Goal: Complete application form

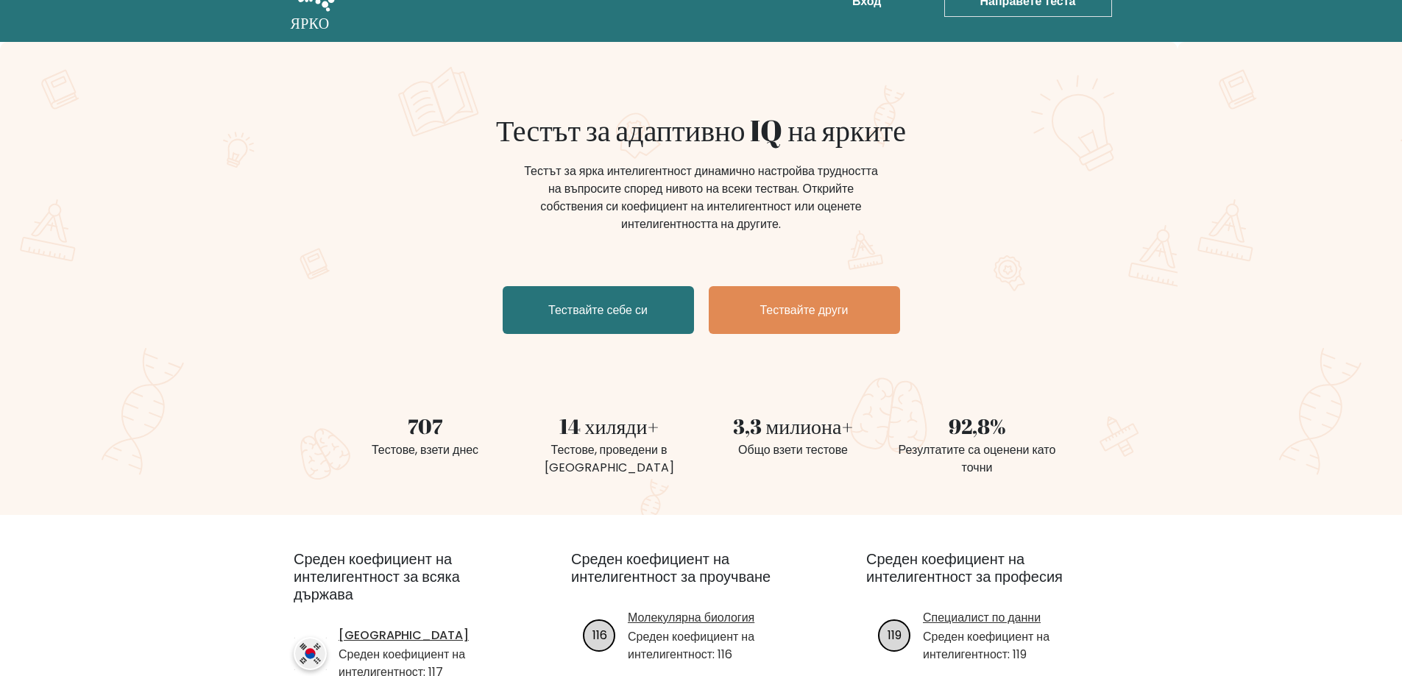
scroll to position [74, 0]
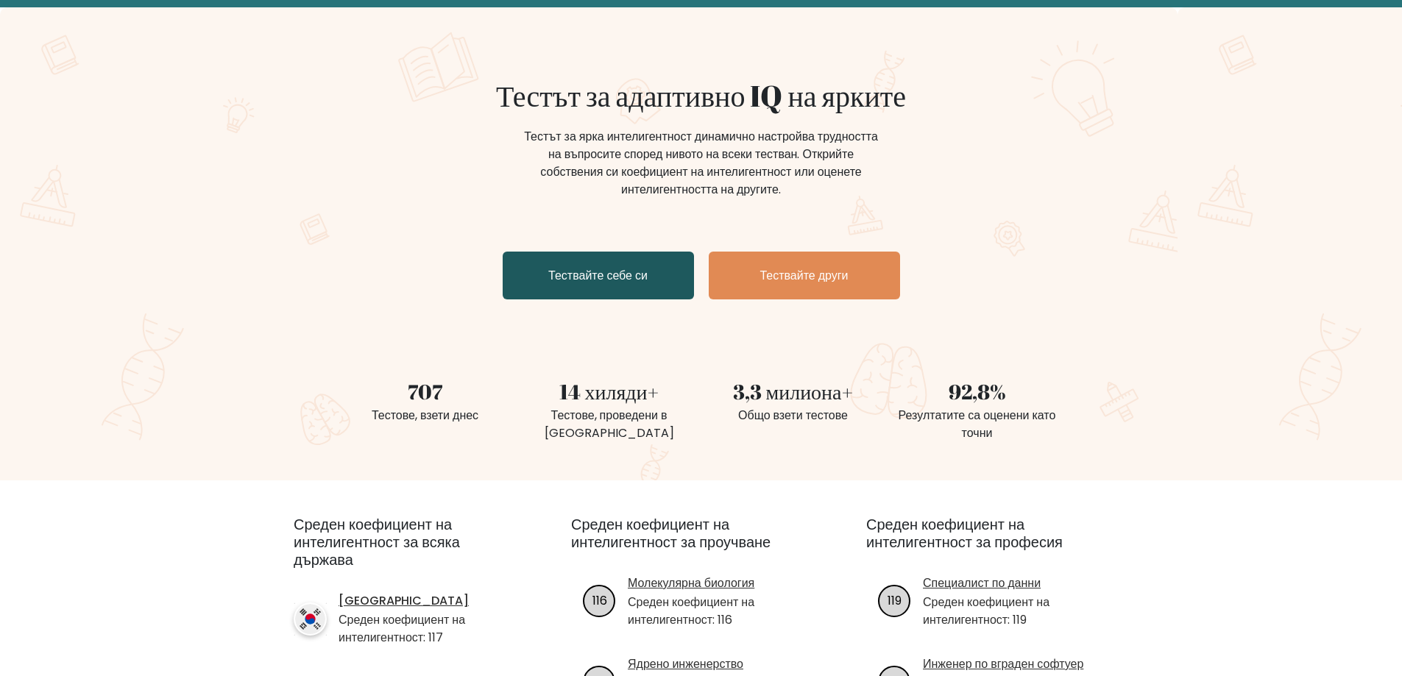
click at [614, 290] on link "Тествайте себе си" at bounding box center [598, 276] width 191 height 48
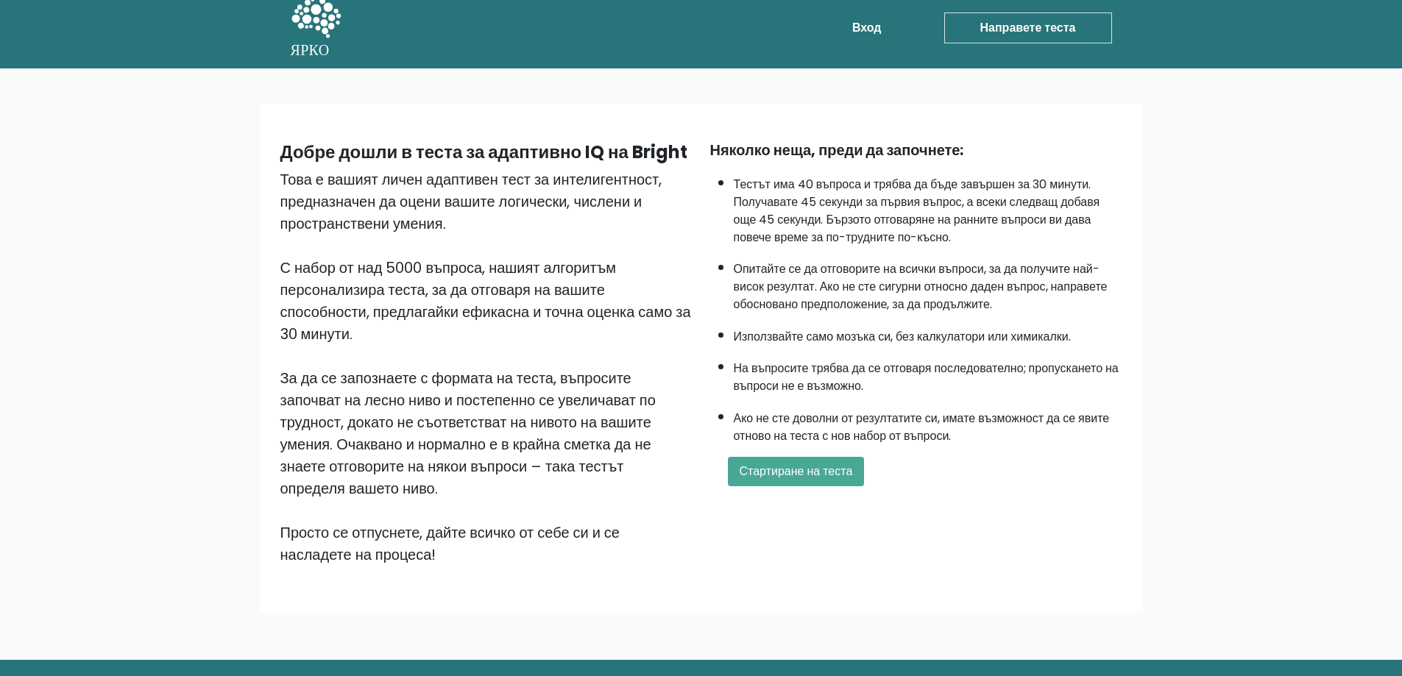
scroll to position [86, 0]
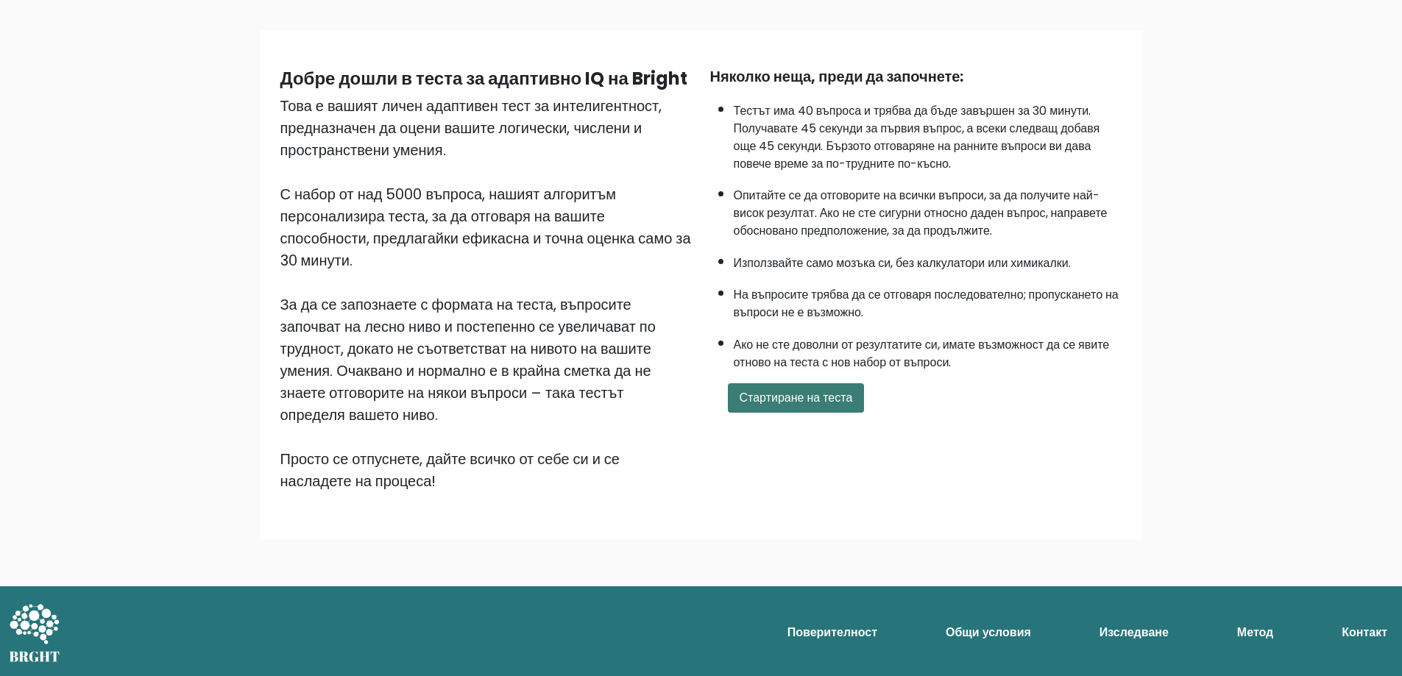
click at [790, 394] on font "Стартиране на теста" at bounding box center [796, 397] width 113 height 17
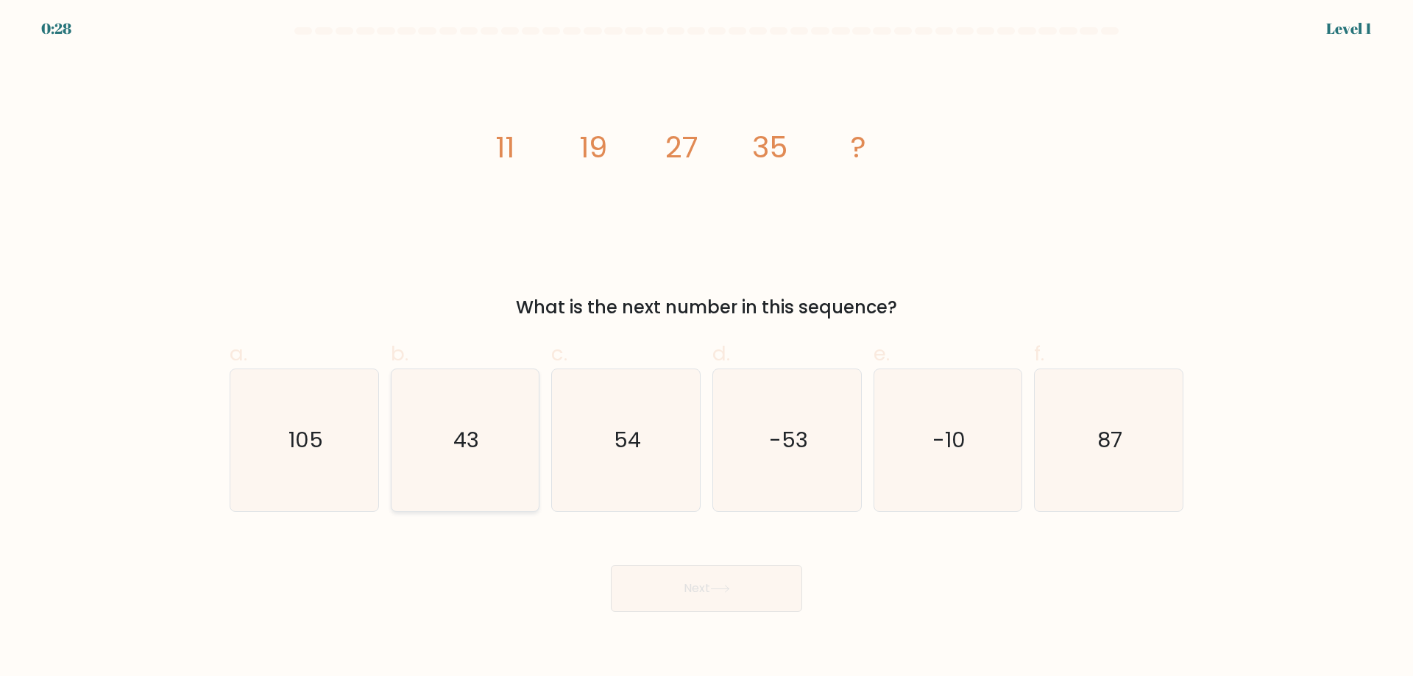
click at [469, 436] on text "43" at bounding box center [466, 439] width 26 height 29
click at [706, 348] on input "b. 43" at bounding box center [706, 343] width 1 height 10
radio input "true"
click at [689, 578] on button "Next" at bounding box center [706, 588] width 191 height 47
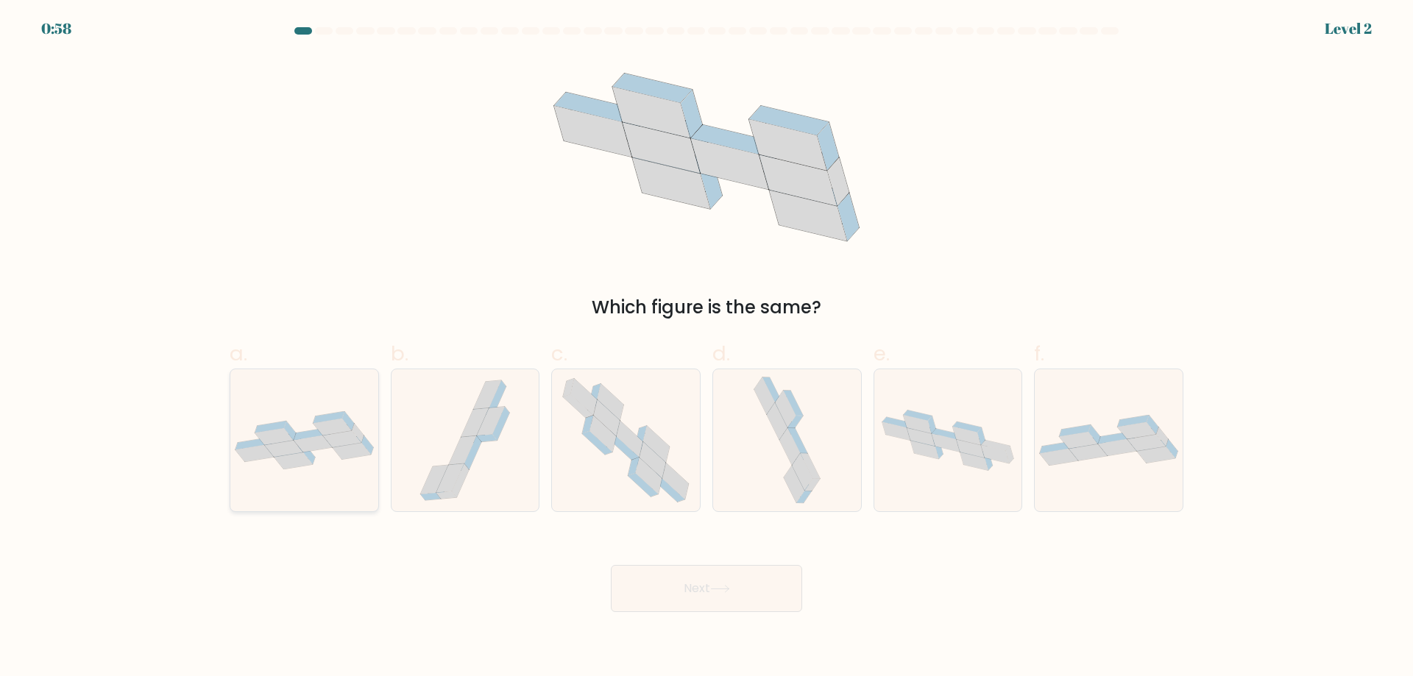
click at [309, 444] on icon at bounding box center [313, 444] width 38 height 17
click at [706, 348] on input "a." at bounding box center [706, 343] width 1 height 10
radio input "true"
click at [690, 589] on button "Next" at bounding box center [706, 588] width 191 height 47
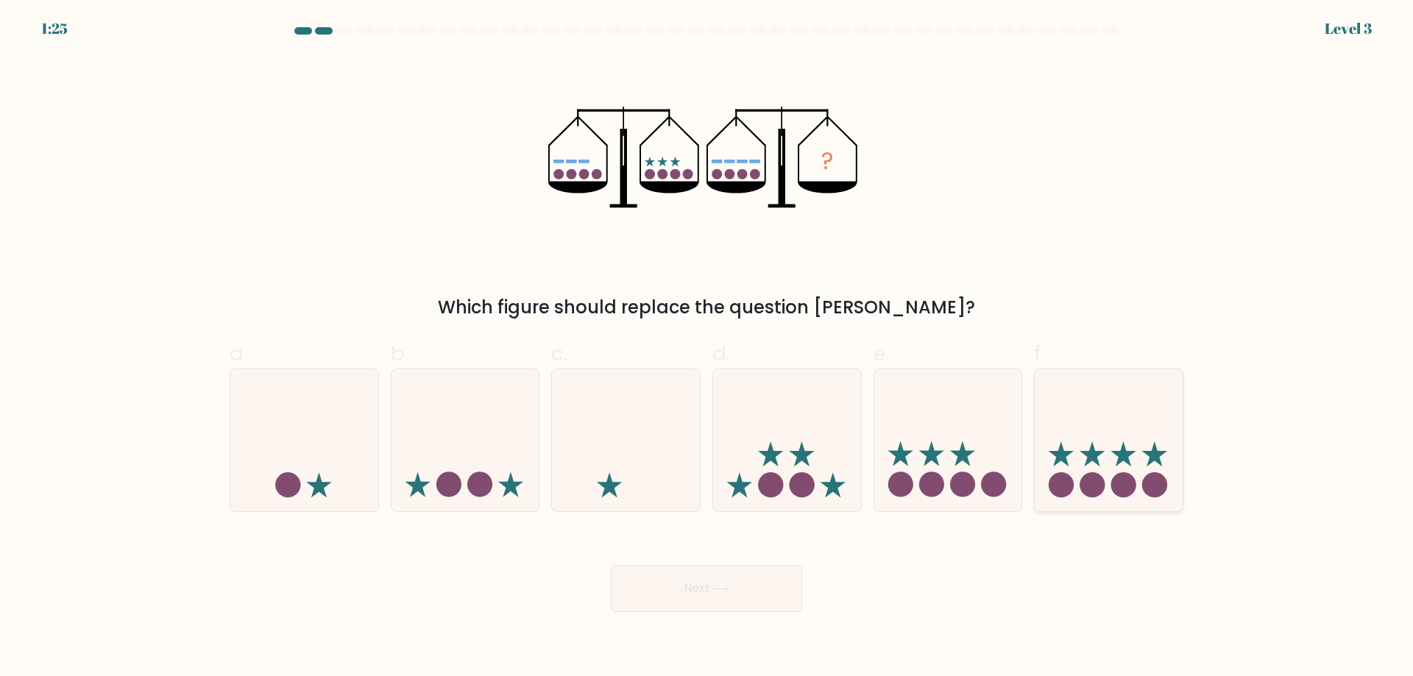
click at [1099, 480] on circle at bounding box center [1091, 484] width 25 height 25
click at [707, 348] on input "f." at bounding box center [706, 343] width 1 height 10
radio input "true"
click at [694, 585] on button "Next" at bounding box center [706, 588] width 191 height 47
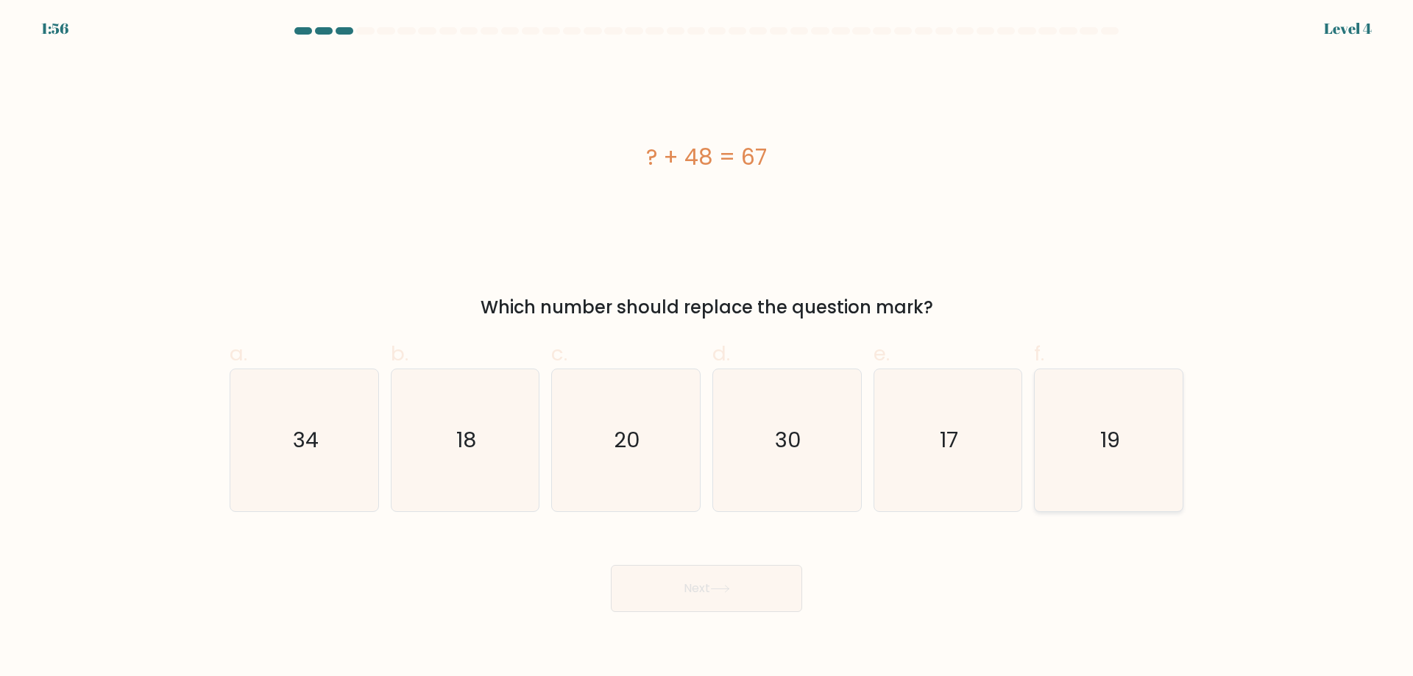
click at [1113, 444] on text "19" at bounding box center [1110, 439] width 20 height 29
click at [707, 348] on input "f. 19" at bounding box center [706, 343] width 1 height 10
radio input "true"
click at [766, 581] on button "Next" at bounding box center [706, 588] width 191 height 47
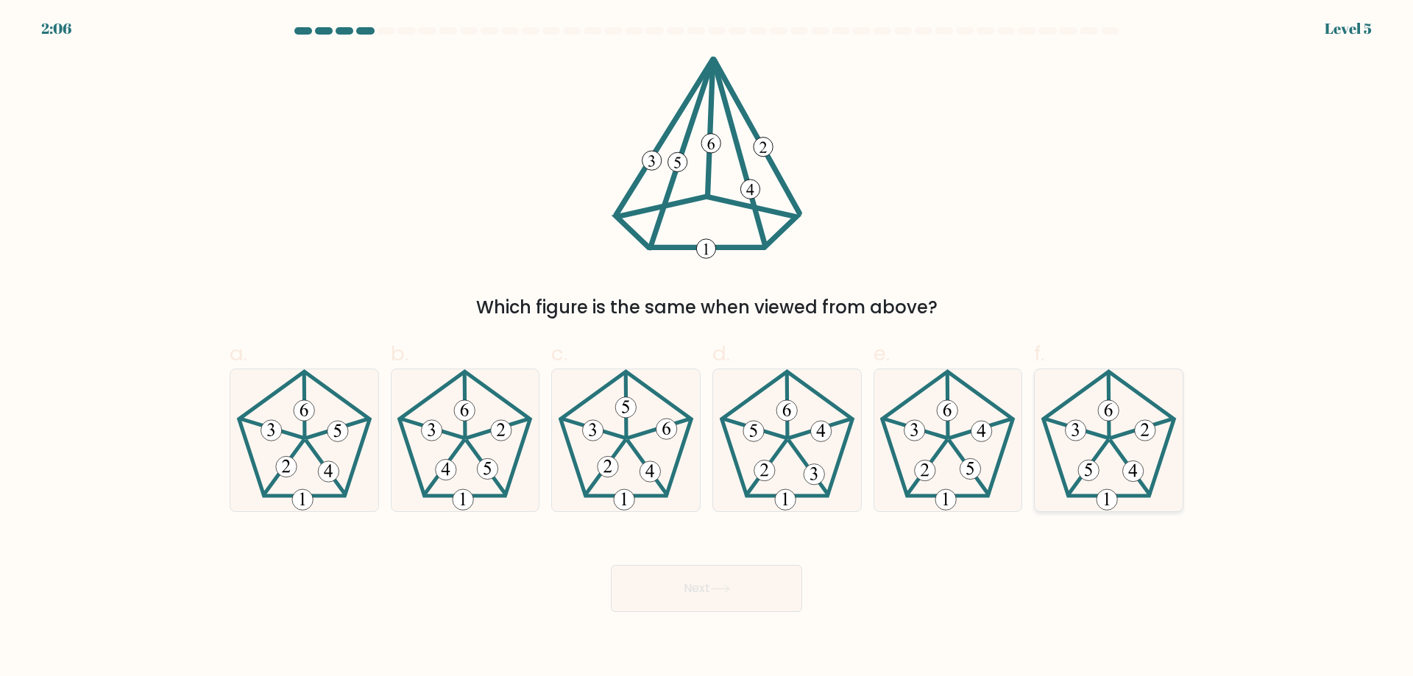
click at [1102, 438] on 438 at bounding box center [1076, 428] width 63 height 19
click at [707, 348] on input "f." at bounding box center [706, 343] width 1 height 10
radio input "true"
click at [669, 601] on button "Next" at bounding box center [706, 588] width 191 height 47
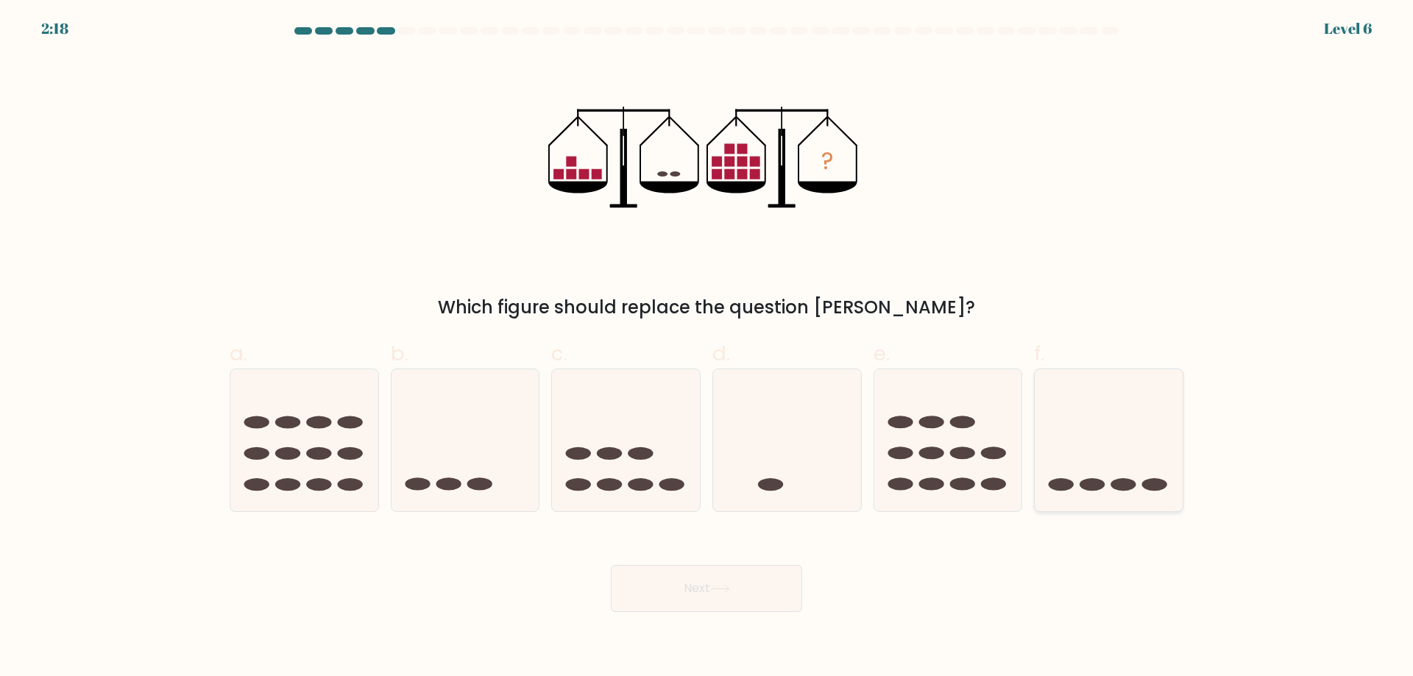
click at [1062, 463] on icon at bounding box center [1109, 440] width 148 height 122
click at [707, 348] on input "f." at bounding box center [706, 343] width 1 height 10
radio input "true"
click at [722, 577] on button "Next" at bounding box center [706, 588] width 191 height 47
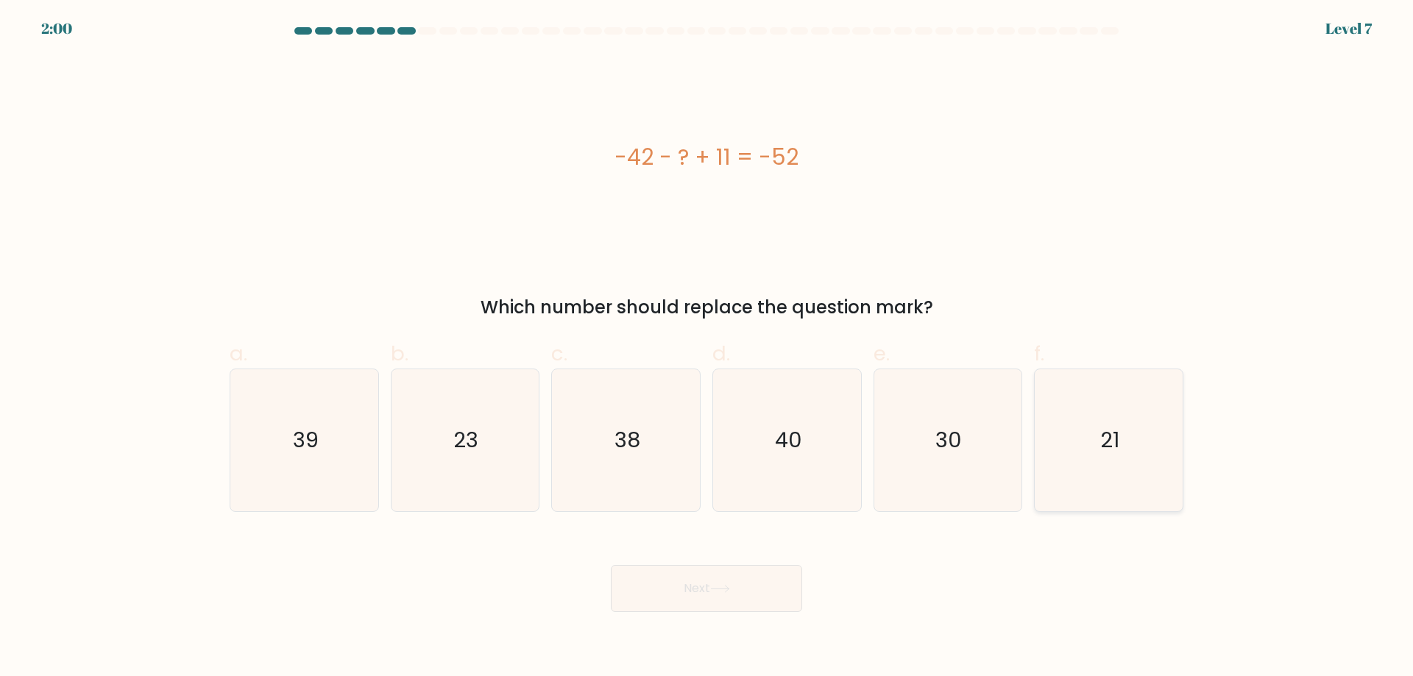
click at [1066, 447] on icon "21" at bounding box center [1109, 440] width 142 height 142
click at [707, 348] on input "f. 21" at bounding box center [706, 343] width 1 height 10
radio input "true"
click at [670, 582] on button "Next" at bounding box center [706, 588] width 191 height 47
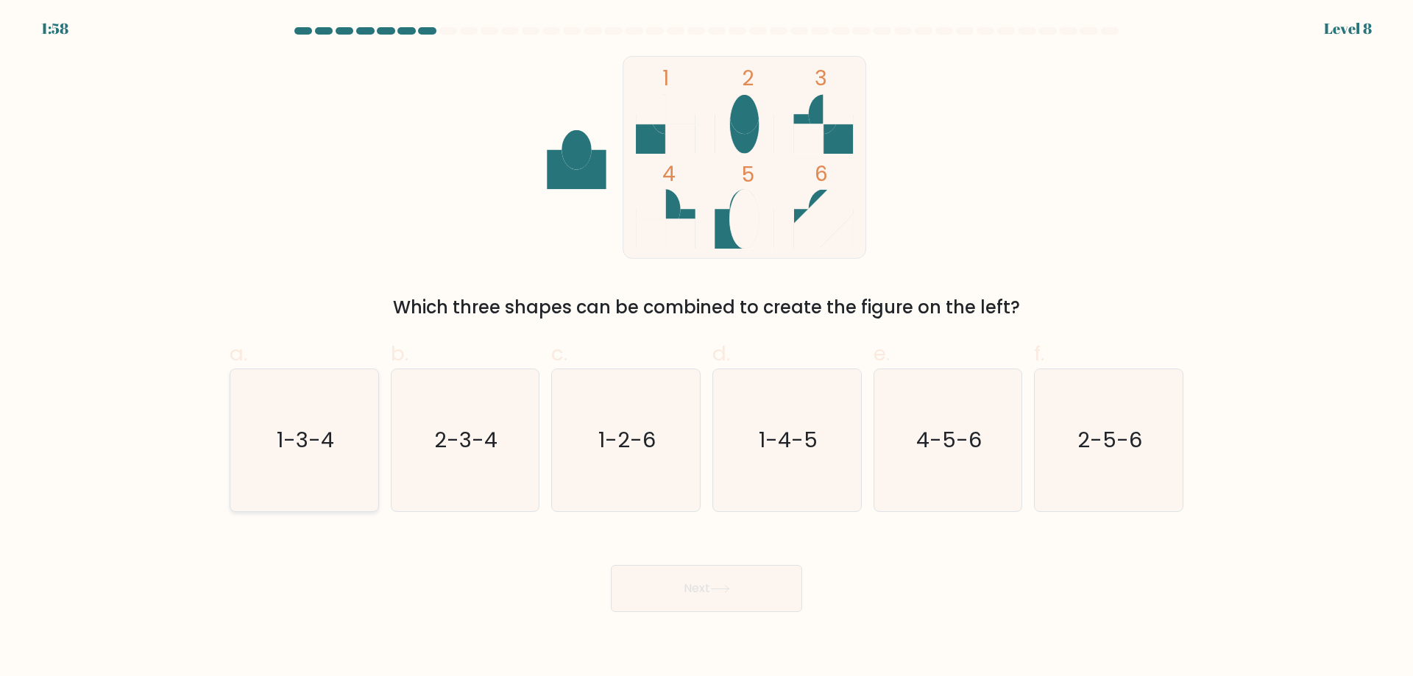
click at [317, 444] on text "1-3-4" at bounding box center [305, 439] width 57 height 29
click at [706, 348] on input "a. 1-3-4" at bounding box center [706, 343] width 1 height 10
radio input "true"
click at [721, 592] on icon at bounding box center [720, 589] width 20 height 8
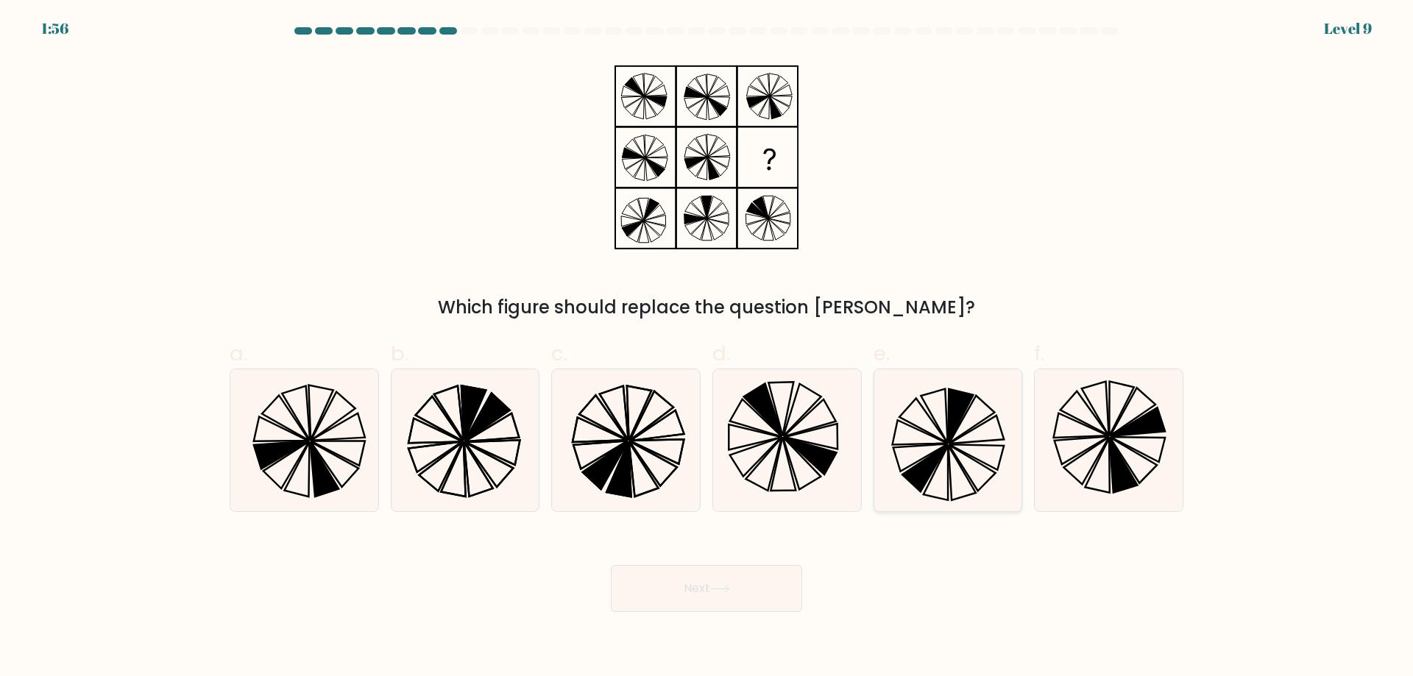
click at [982, 463] on icon at bounding box center [976, 457] width 54 height 26
click at [707, 348] on input "e." at bounding box center [706, 343] width 1 height 10
radio input "true"
click at [752, 572] on button "Next" at bounding box center [706, 588] width 191 height 47
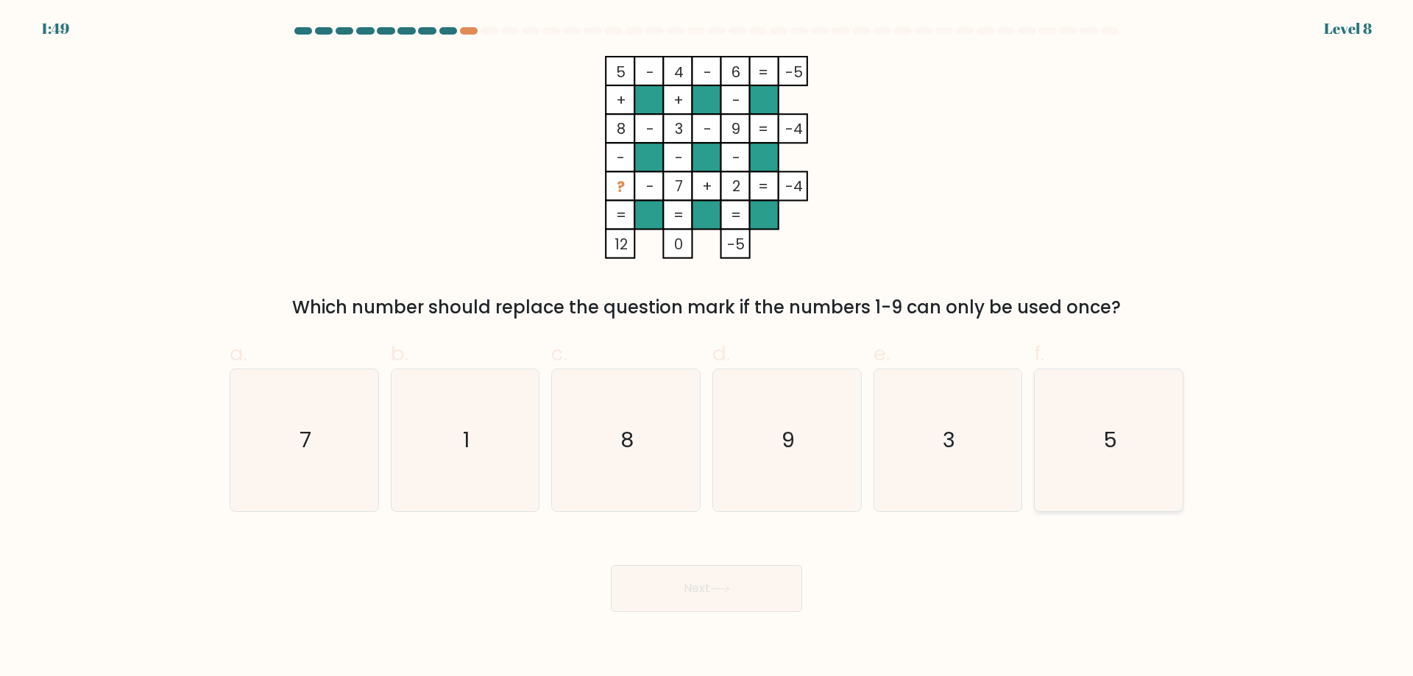
click at [1117, 467] on icon "5" at bounding box center [1109, 440] width 142 height 142
click at [707, 348] on input "f. 5" at bounding box center [706, 343] width 1 height 10
radio input "true"
click at [744, 585] on button "Next" at bounding box center [706, 588] width 191 height 47
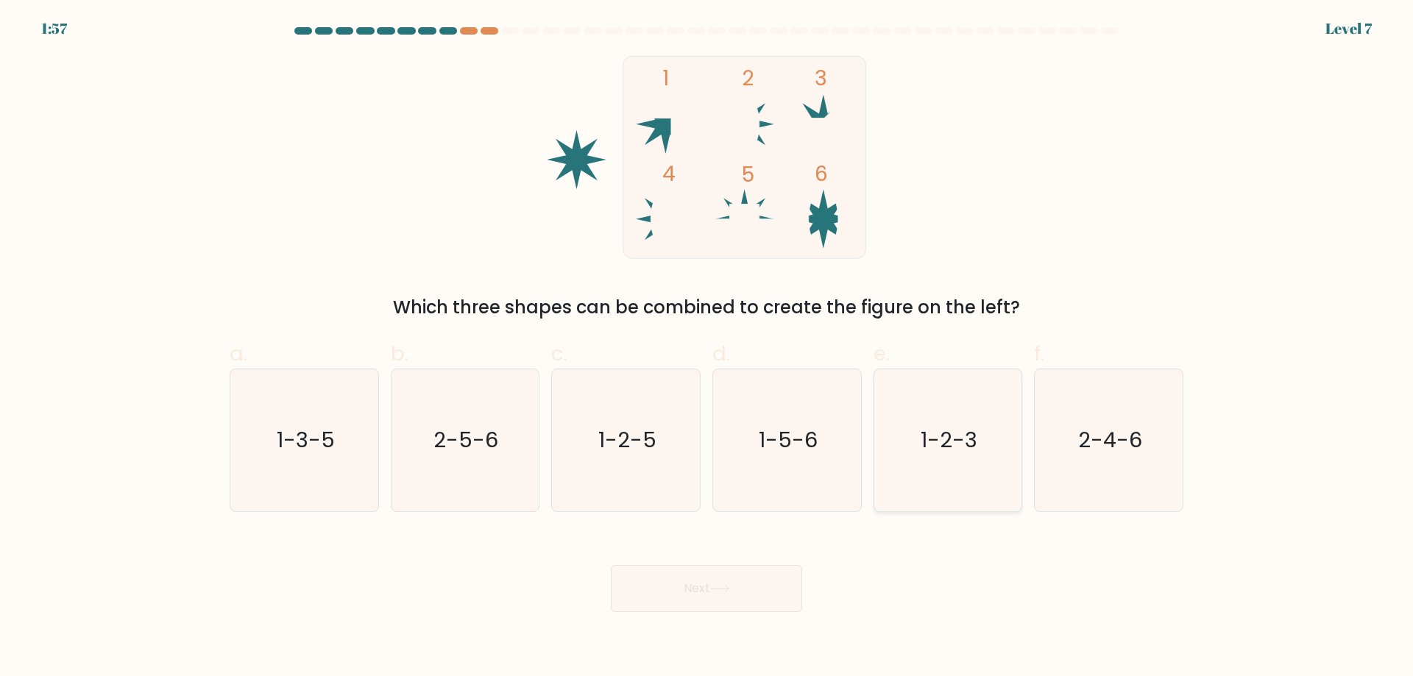
click at [946, 459] on icon "1-2-3" at bounding box center [947, 440] width 142 height 142
click at [707, 348] on input "e. 1-2-3" at bounding box center [706, 343] width 1 height 10
radio input "true"
click at [694, 595] on button "Next" at bounding box center [706, 588] width 191 height 47
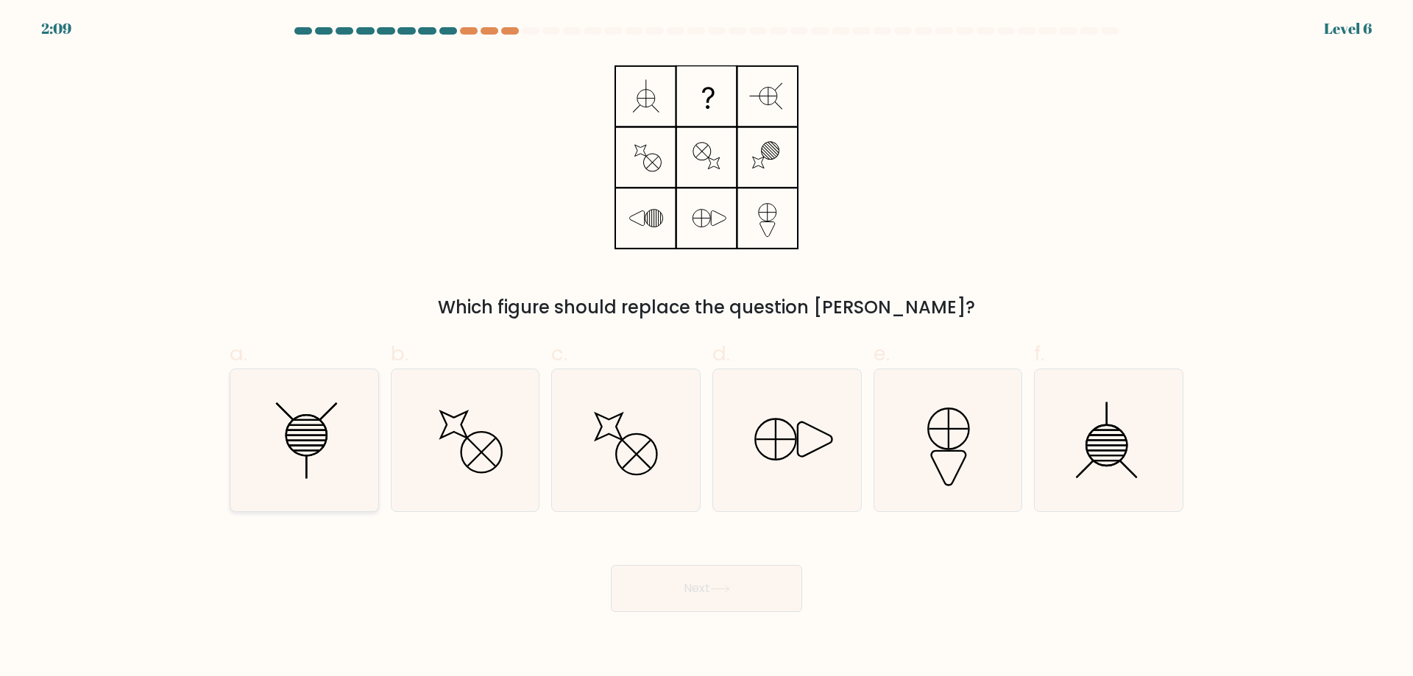
click at [307, 446] on line at bounding box center [305, 446] width 35 height 0
click at [706, 348] on input "a." at bounding box center [706, 343] width 1 height 10
radio input "true"
click at [695, 589] on button "Next" at bounding box center [706, 588] width 191 height 47
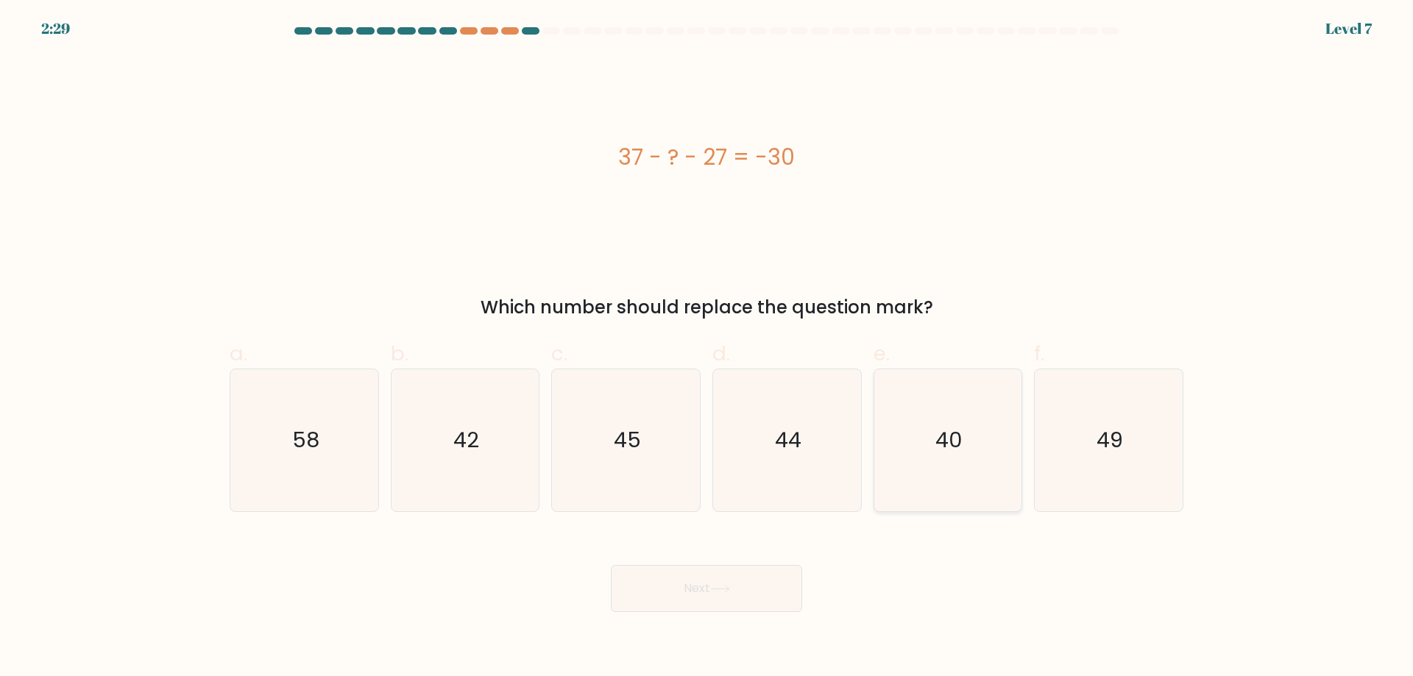
click at [960, 434] on text "40" at bounding box center [948, 439] width 27 height 29
click at [707, 348] on input "e. 40" at bounding box center [706, 343] width 1 height 10
radio input "true"
click at [679, 586] on button "Next" at bounding box center [706, 588] width 191 height 47
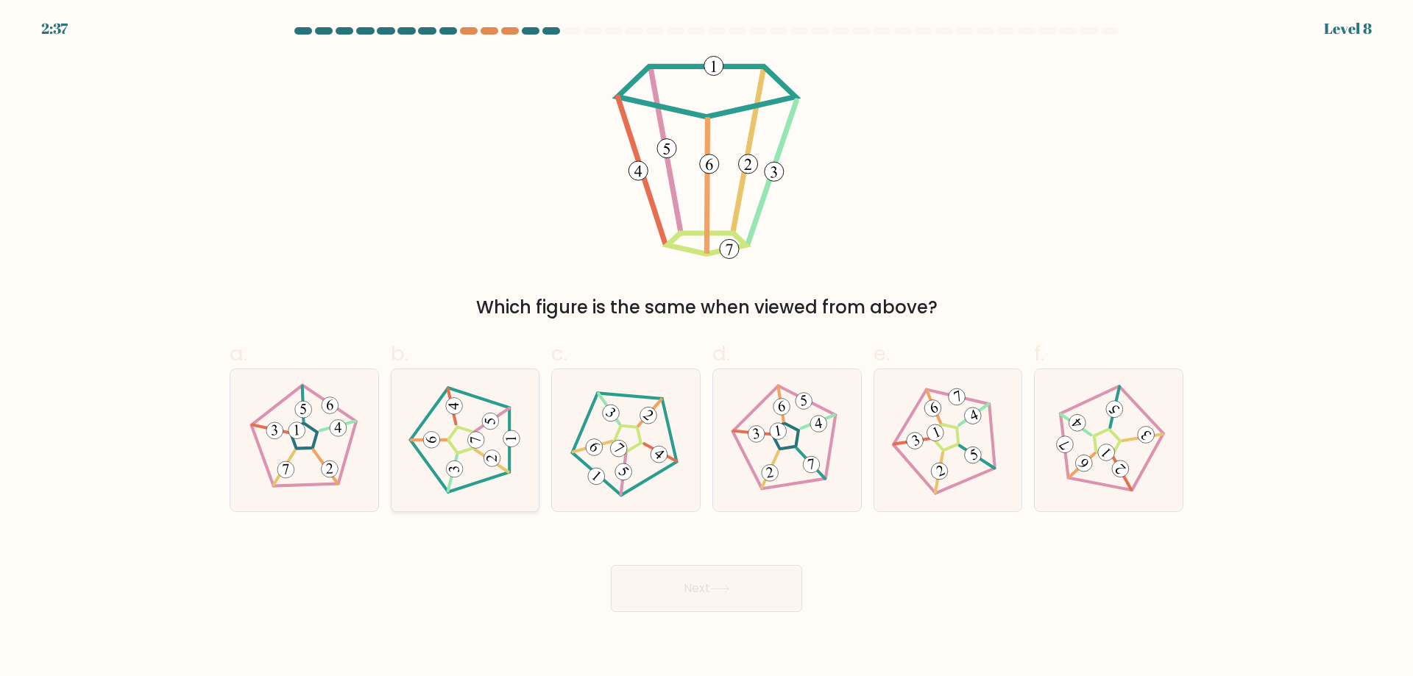
click at [461, 439] on icon at bounding box center [464, 439] width 113 height 113
click at [706, 348] on input "b." at bounding box center [706, 343] width 1 height 10
radio input "true"
click at [672, 586] on button "Next" at bounding box center [706, 588] width 191 height 47
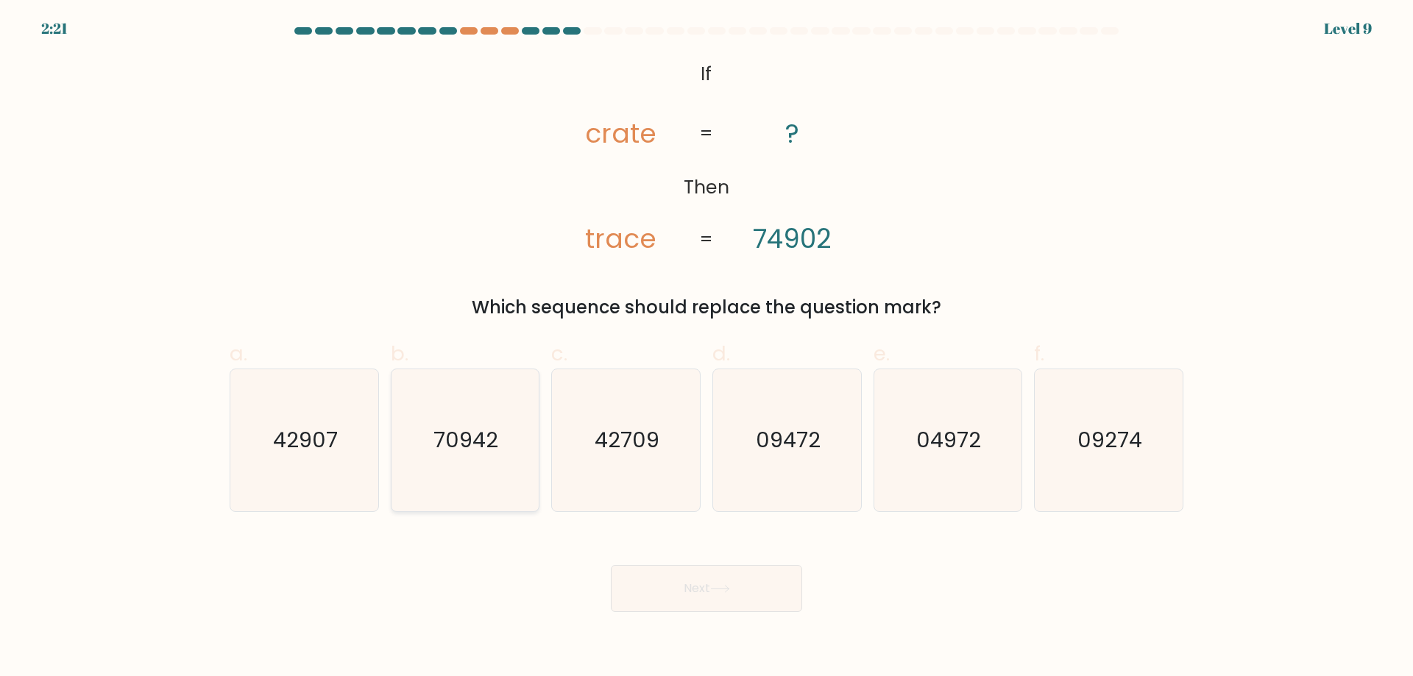
click at [465, 442] on text "70942" at bounding box center [466, 439] width 65 height 29
click at [706, 348] on input "b. 70942" at bounding box center [706, 343] width 1 height 10
radio input "true"
click at [667, 586] on button "Next" at bounding box center [706, 588] width 191 height 47
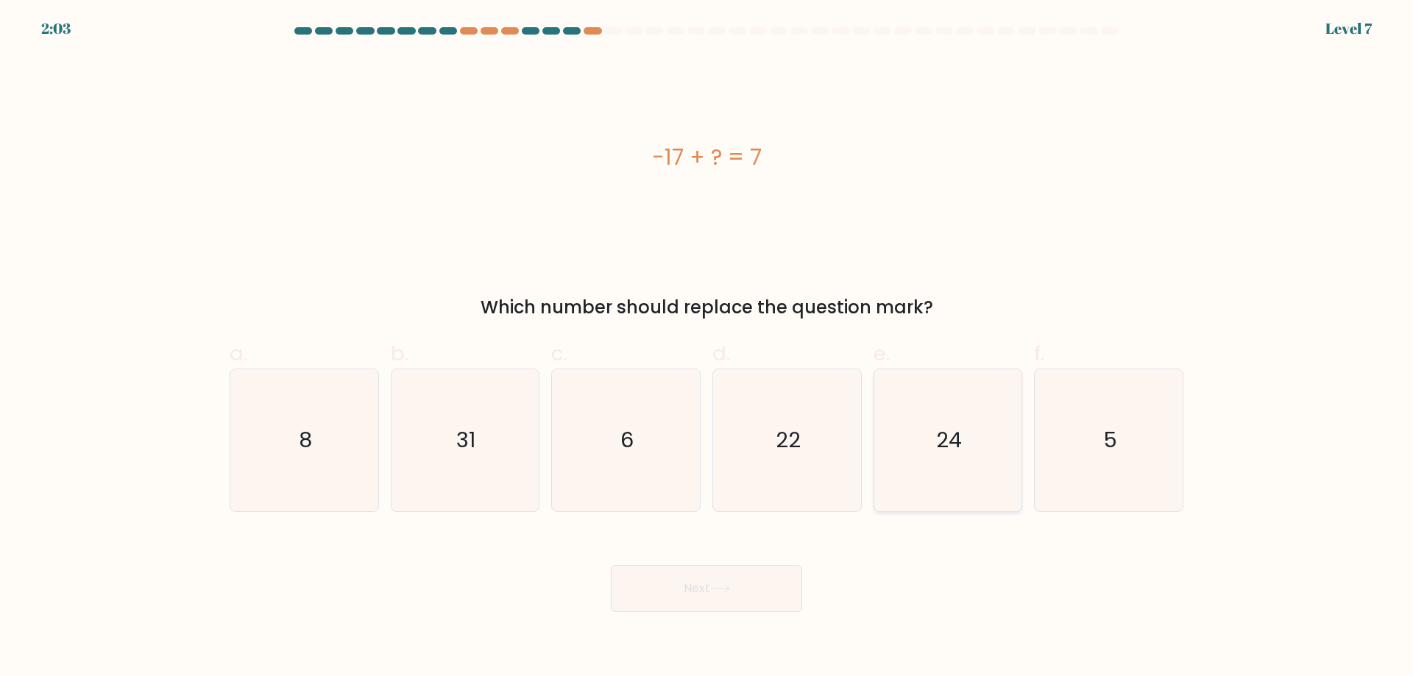
click at [955, 407] on icon "24" at bounding box center [947, 440] width 142 height 142
click at [707, 348] on input "e. 24" at bounding box center [706, 343] width 1 height 10
radio input "true"
click at [684, 586] on button "Next" at bounding box center [706, 588] width 191 height 47
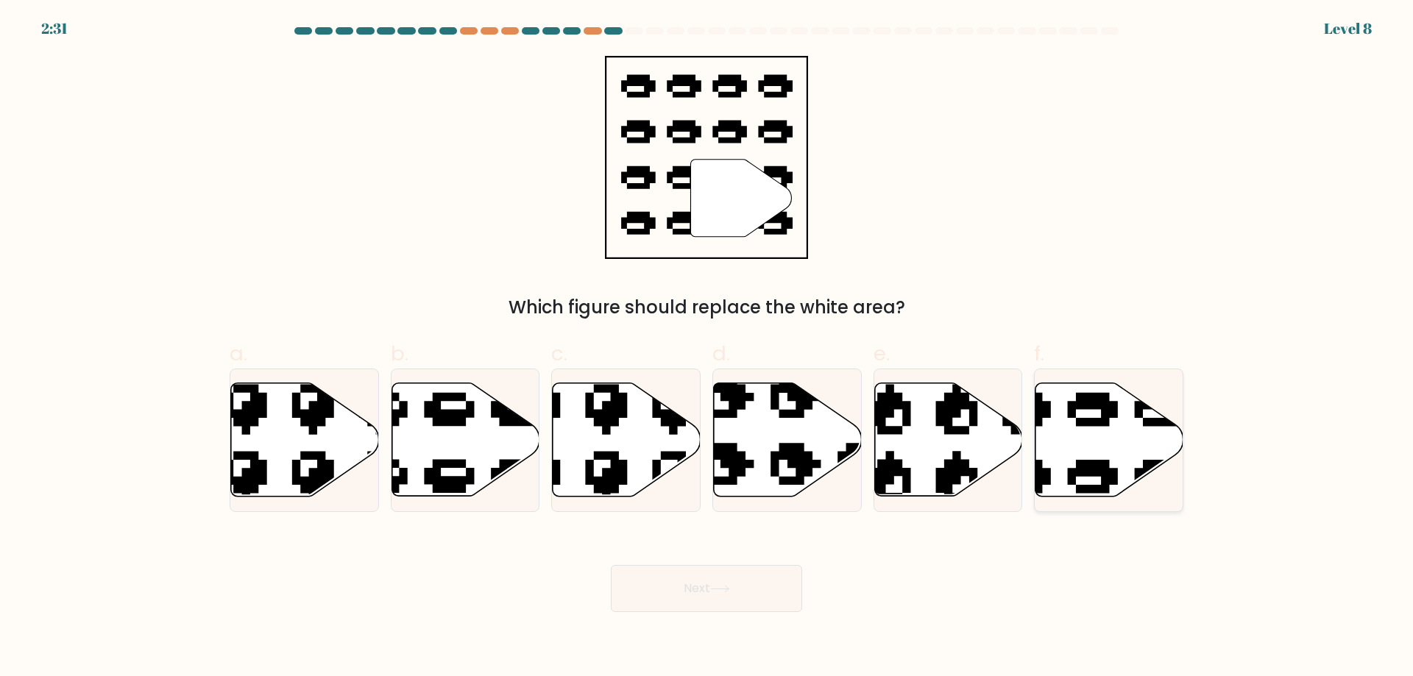
click at [1060, 439] on icon at bounding box center [1109, 439] width 148 height 113
click at [707, 348] on input "f." at bounding box center [706, 343] width 1 height 10
radio input "true"
click at [712, 592] on button "Next" at bounding box center [706, 588] width 191 height 47
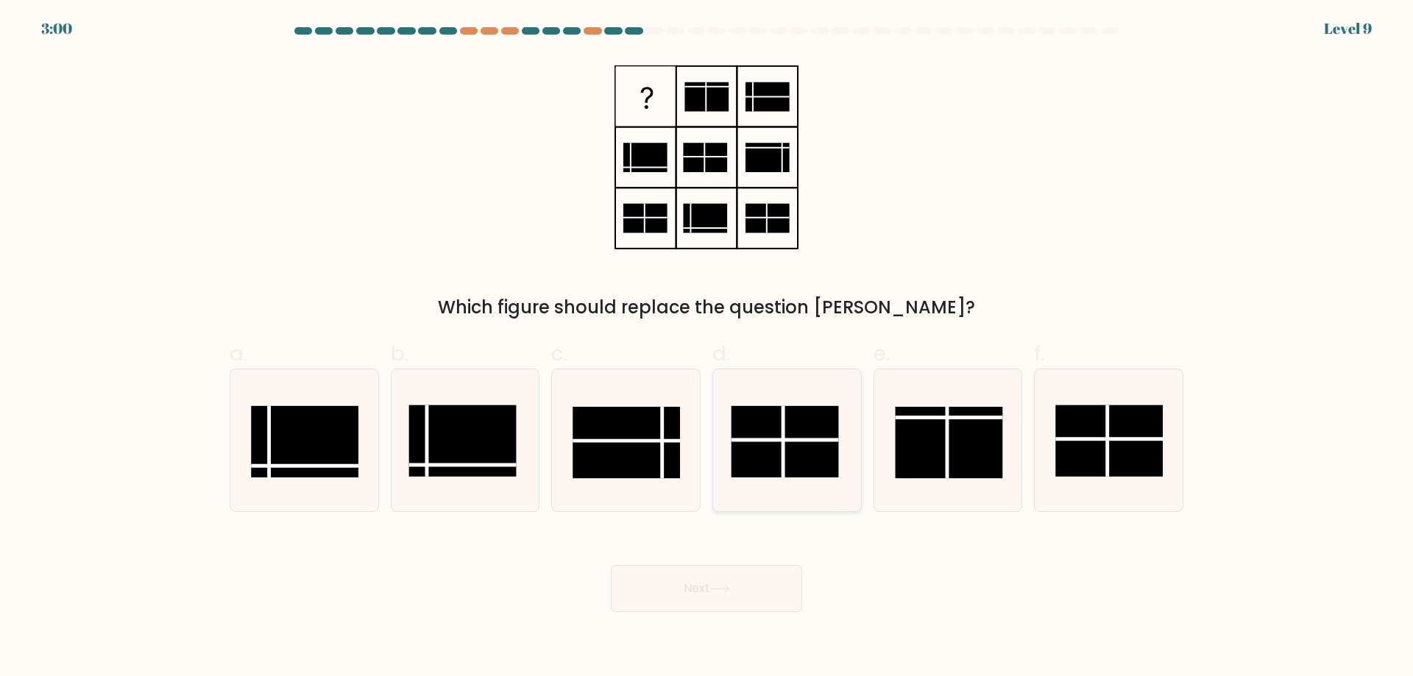
click at [794, 449] on rect at bounding box center [784, 441] width 107 height 71
click at [707, 348] on input "d." at bounding box center [706, 343] width 1 height 10
radio input "true"
click at [704, 592] on button "Next" at bounding box center [706, 588] width 191 height 47
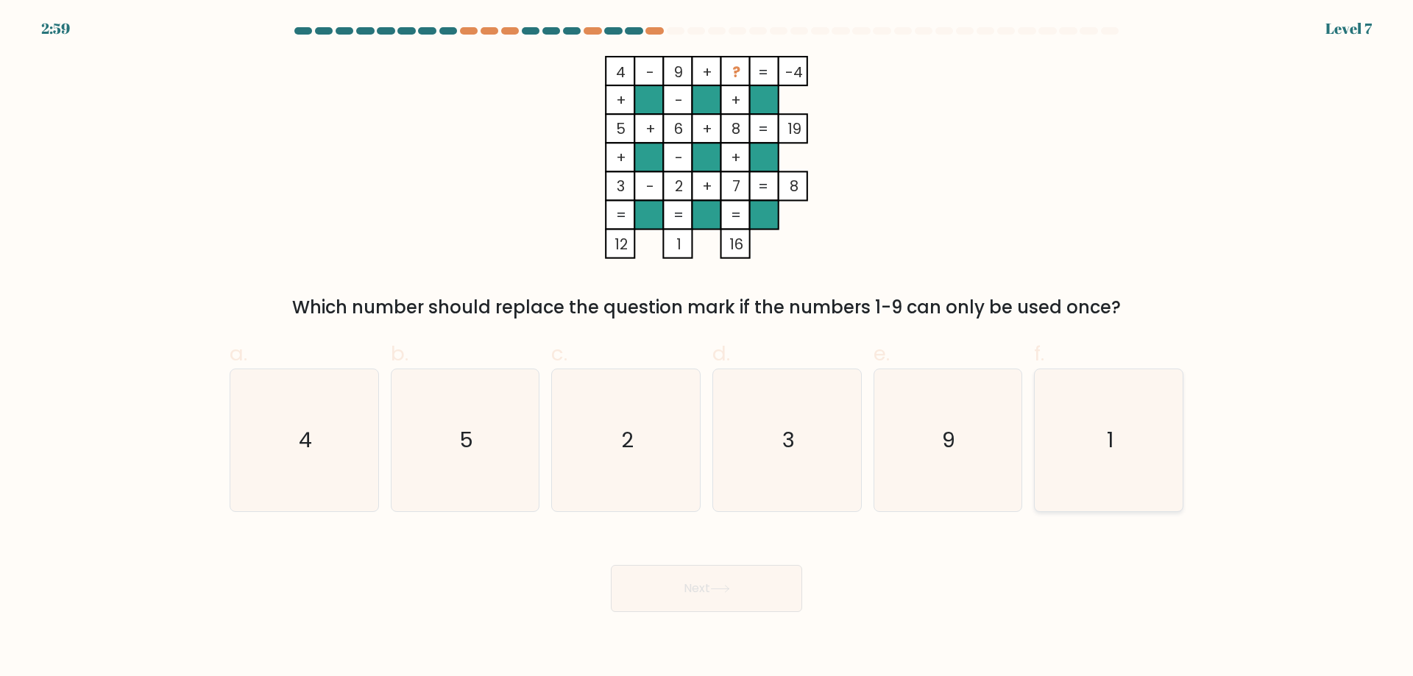
click at [1100, 436] on icon "1" at bounding box center [1109, 440] width 142 height 142
click at [707, 348] on input "f. 1" at bounding box center [706, 343] width 1 height 10
radio input "true"
click at [714, 592] on icon at bounding box center [720, 589] width 20 height 8
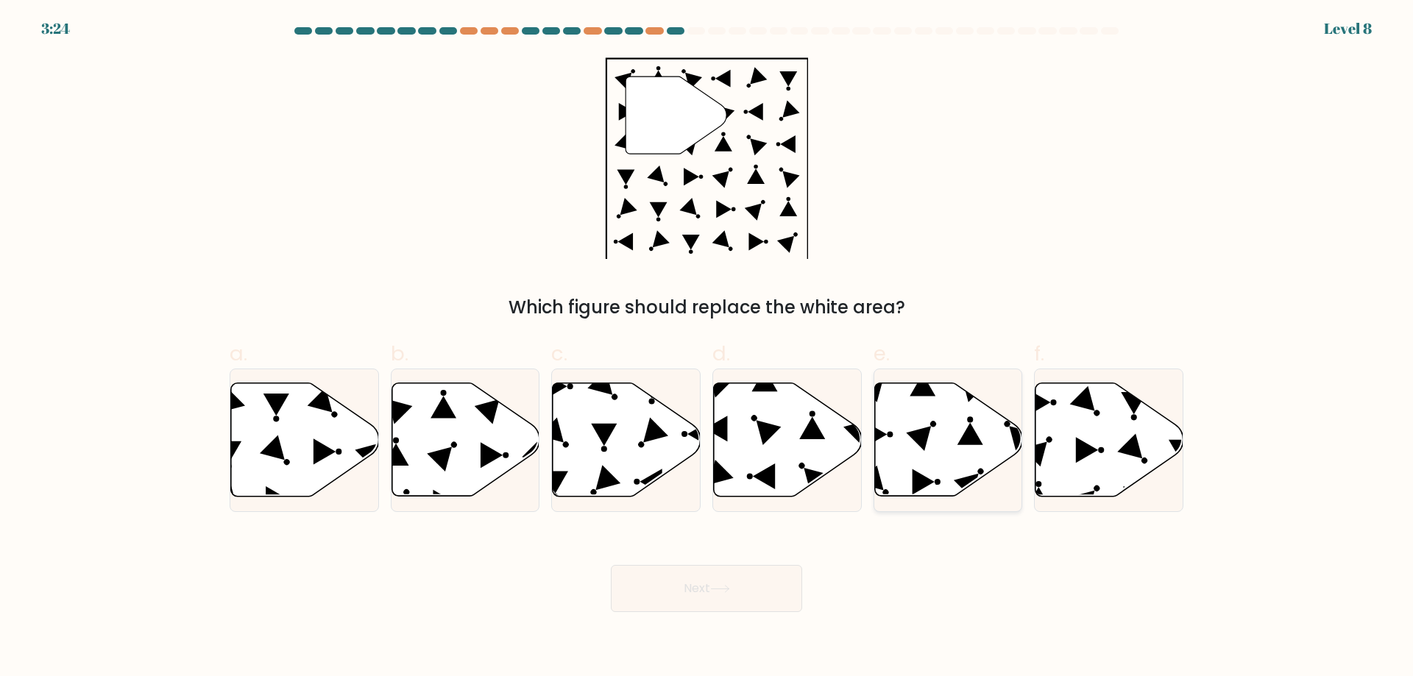
click at [938, 451] on icon at bounding box center [948, 439] width 148 height 113
click at [707, 348] on input "e." at bounding box center [706, 343] width 1 height 10
radio input "true"
click at [735, 592] on button "Next" at bounding box center [706, 588] width 191 height 47
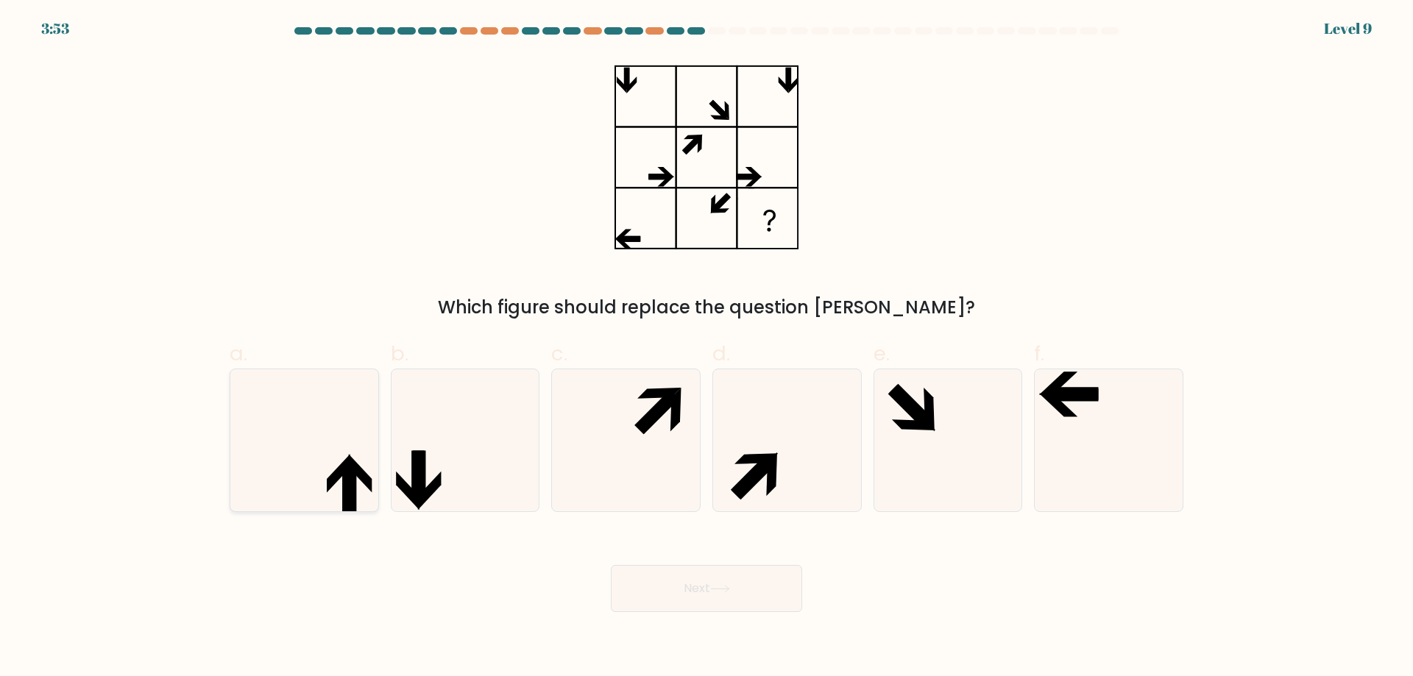
click at [325, 480] on icon at bounding box center [304, 440] width 142 height 142
click at [706, 348] on input "a." at bounding box center [706, 343] width 1 height 10
radio input "true"
click at [656, 581] on button "Next" at bounding box center [706, 588] width 191 height 47
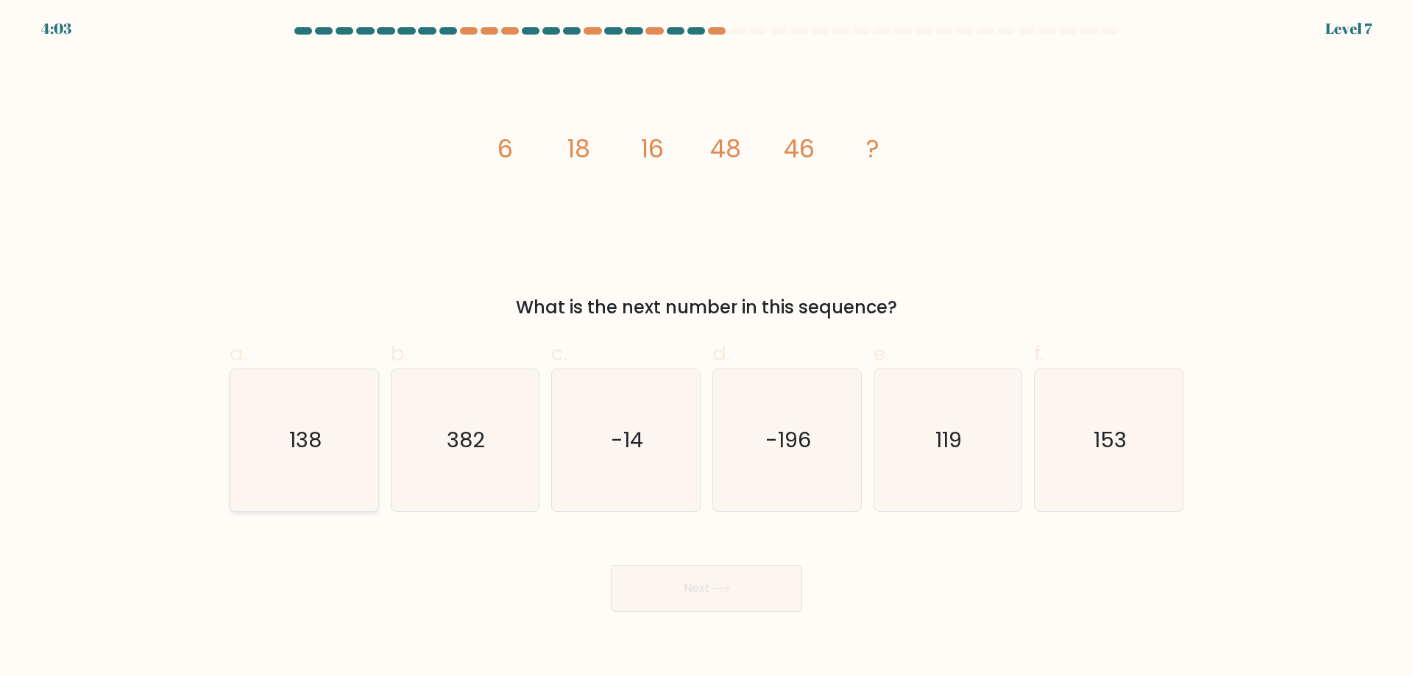
click at [308, 436] on text "138" at bounding box center [305, 439] width 32 height 29
click at [706, 348] on input "a. 138" at bounding box center [706, 343] width 1 height 10
radio input "true"
click at [661, 584] on button "Next" at bounding box center [706, 588] width 191 height 47
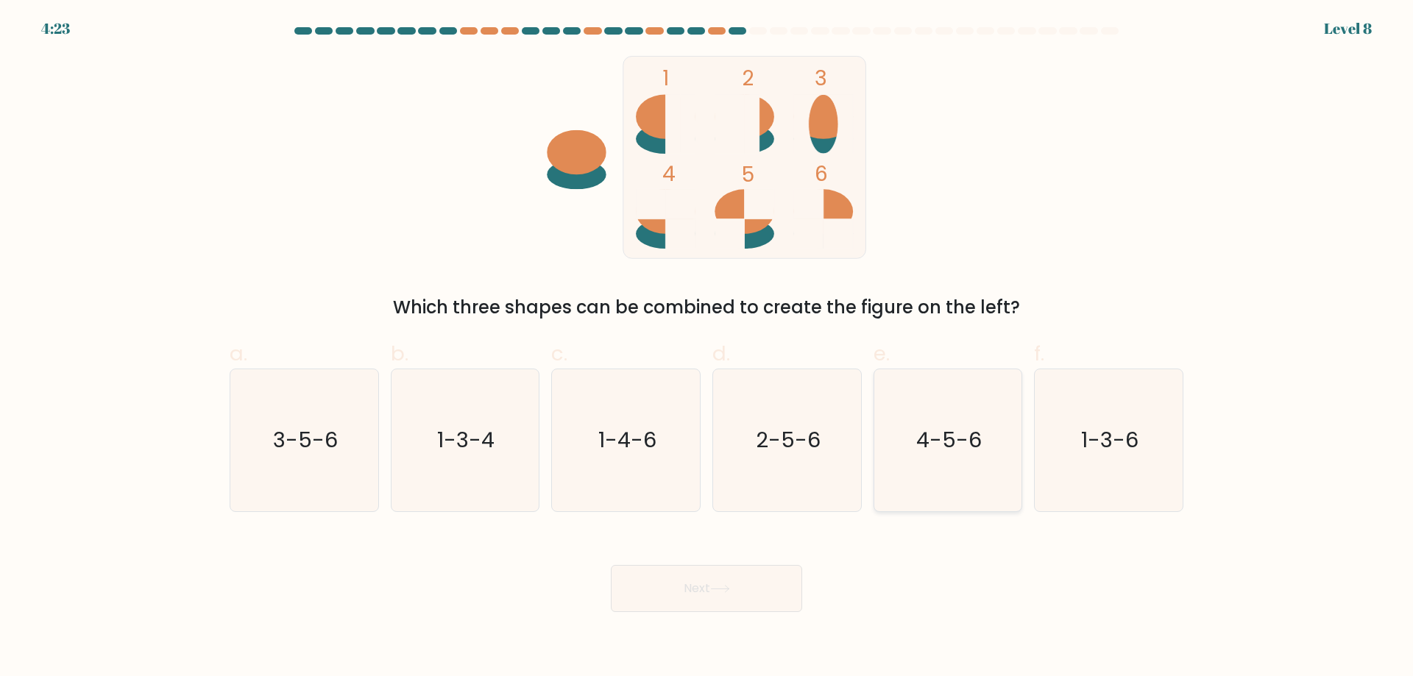
click at [945, 430] on text "4-5-6" at bounding box center [948, 439] width 65 height 29
click at [707, 348] on input "e. 4-5-6" at bounding box center [706, 343] width 1 height 10
radio input "true"
click at [689, 593] on button "Next" at bounding box center [706, 588] width 191 height 47
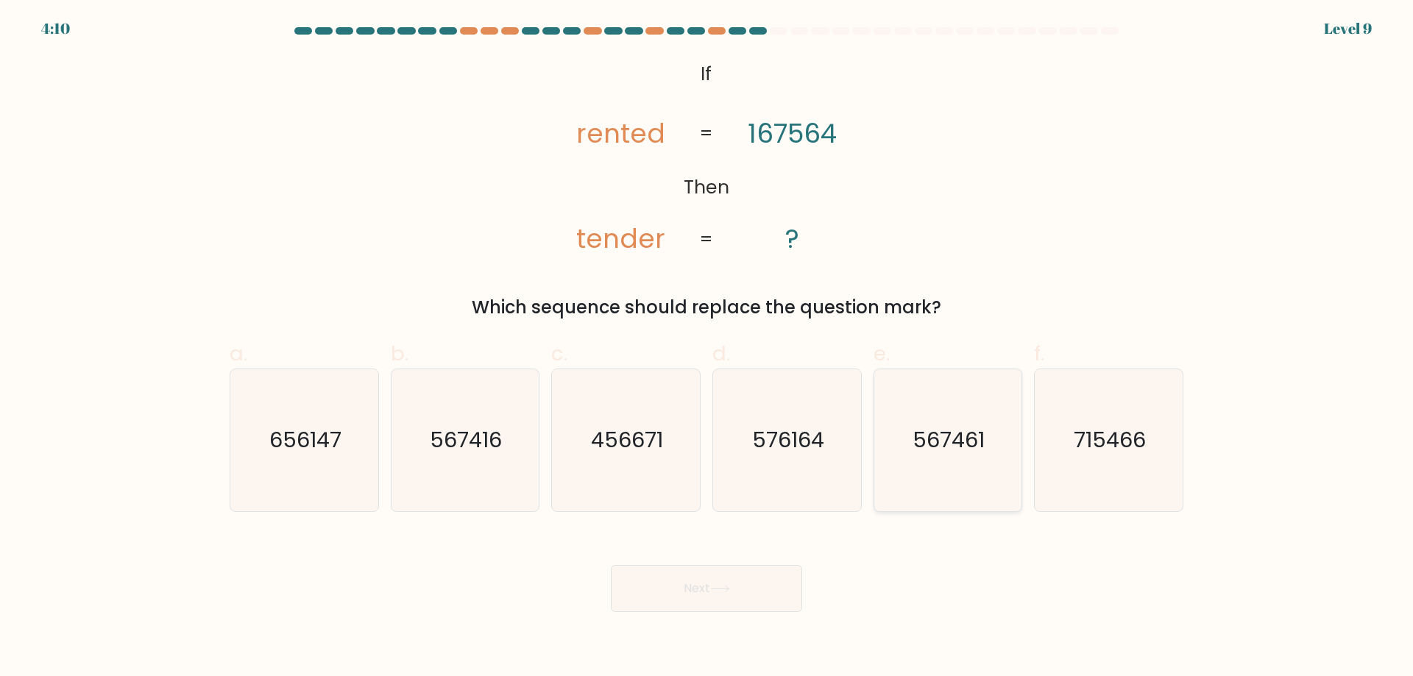
click at [938, 430] on text "567461" at bounding box center [949, 439] width 72 height 29
click at [707, 348] on input "e. 567461" at bounding box center [706, 343] width 1 height 10
radio input "true"
click at [636, 597] on button "Next" at bounding box center [706, 588] width 191 height 47
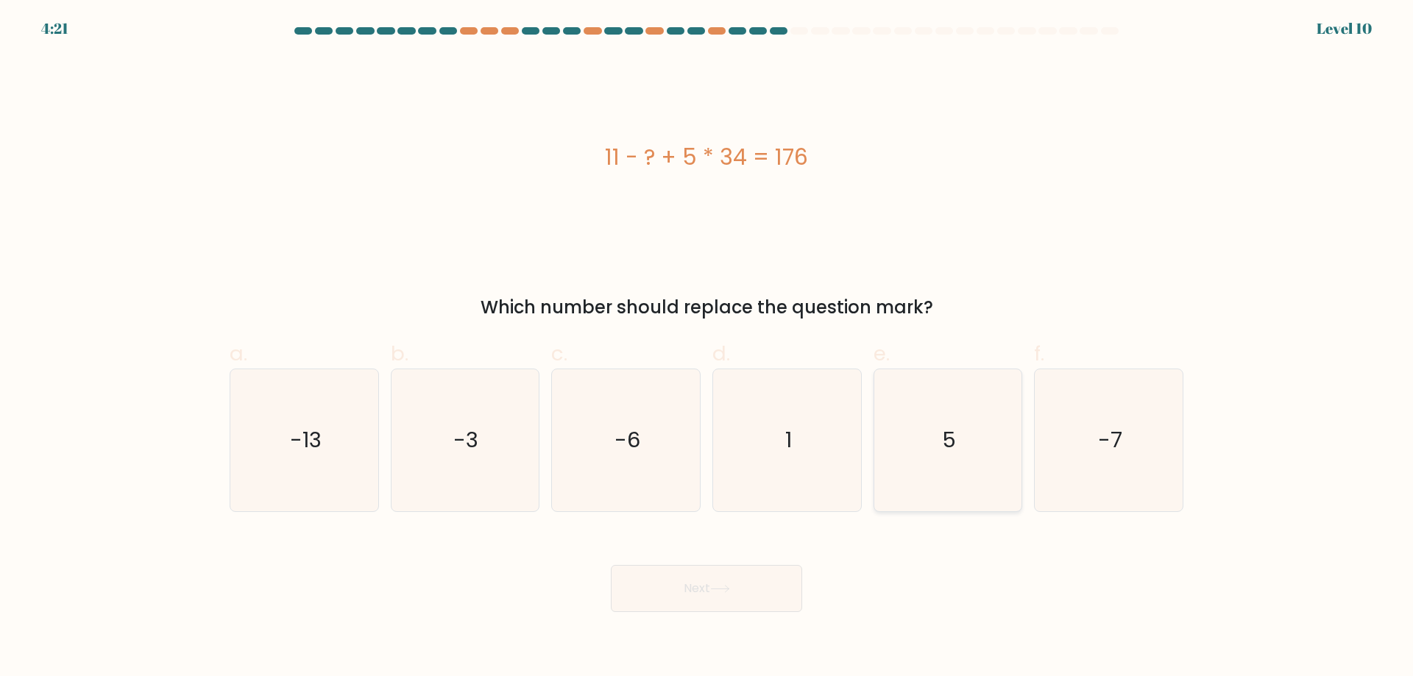
click at [976, 435] on icon "5" at bounding box center [947, 440] width 142 height 142
click at [707, 348] on input "e. 5" at bounding box center [706, 343] width 1 height 10
radio input "true"
click at [728, 592] on icon at bounding box center [720, 589] width 18 height 7
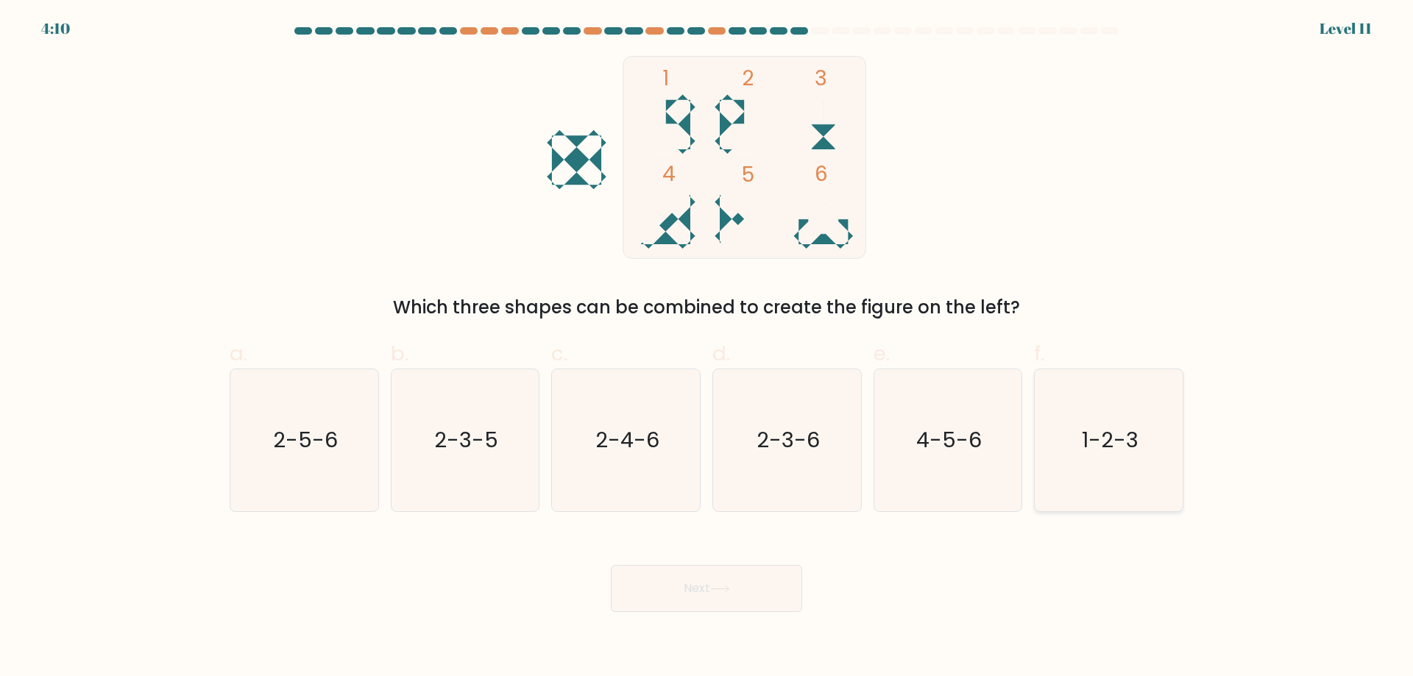
click at [1102, 416] on icon "1-2-3" at bounding box center [1109, 440] width 142 height 142
click at [707, 348] on input "f. 1-2-3" at bounding box center [706, 343] width 1 height 10
radio input "true"
click at [737, 582] on button "Next" at bounding box center [706, 588] width 191 height 47
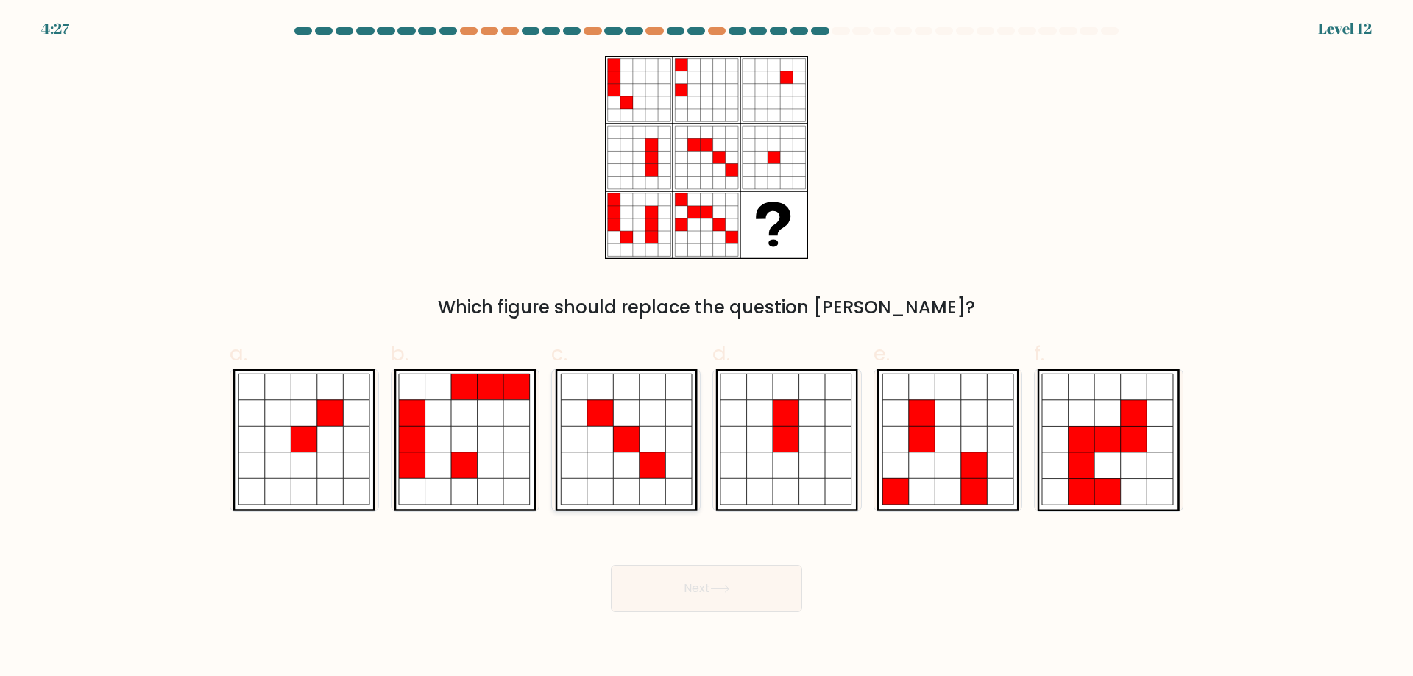
click at [595, 455] on icon at bounding box center [599, 466] width 26 height 26
click at [706, 348] on input "c." at bounding box center [706, 343] width 1 height 10
radio input "true"
click at [760, 595] on button "Next" at bounding box center [706, 588] width 191 height 47
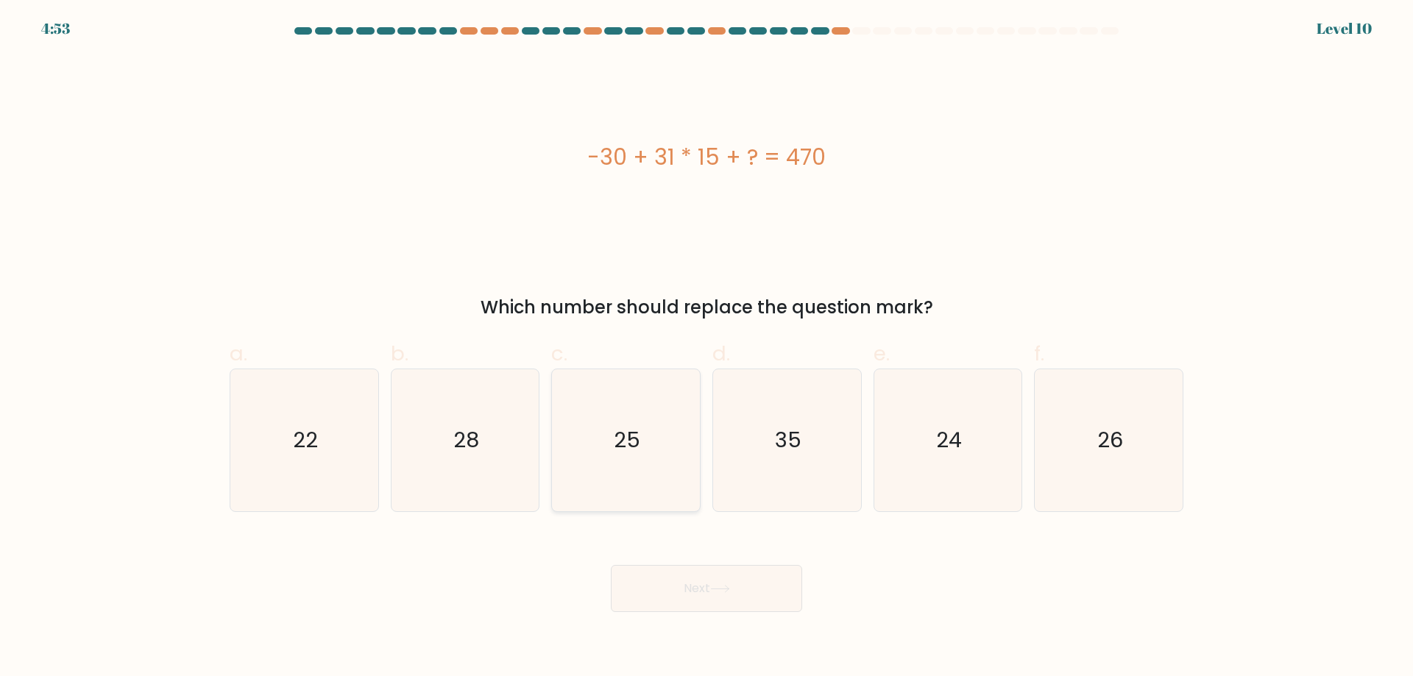
click at [640, 443] on icon "25" at bounding box center [626, 440] width 142 height 142
click at [706, 348] on input "c. 25" at bounding box center [706, 343] width 1 height 10
radio input "true"
click at [687, 582] on button "Next" at bounding box center [706, 588] width 191 height 47
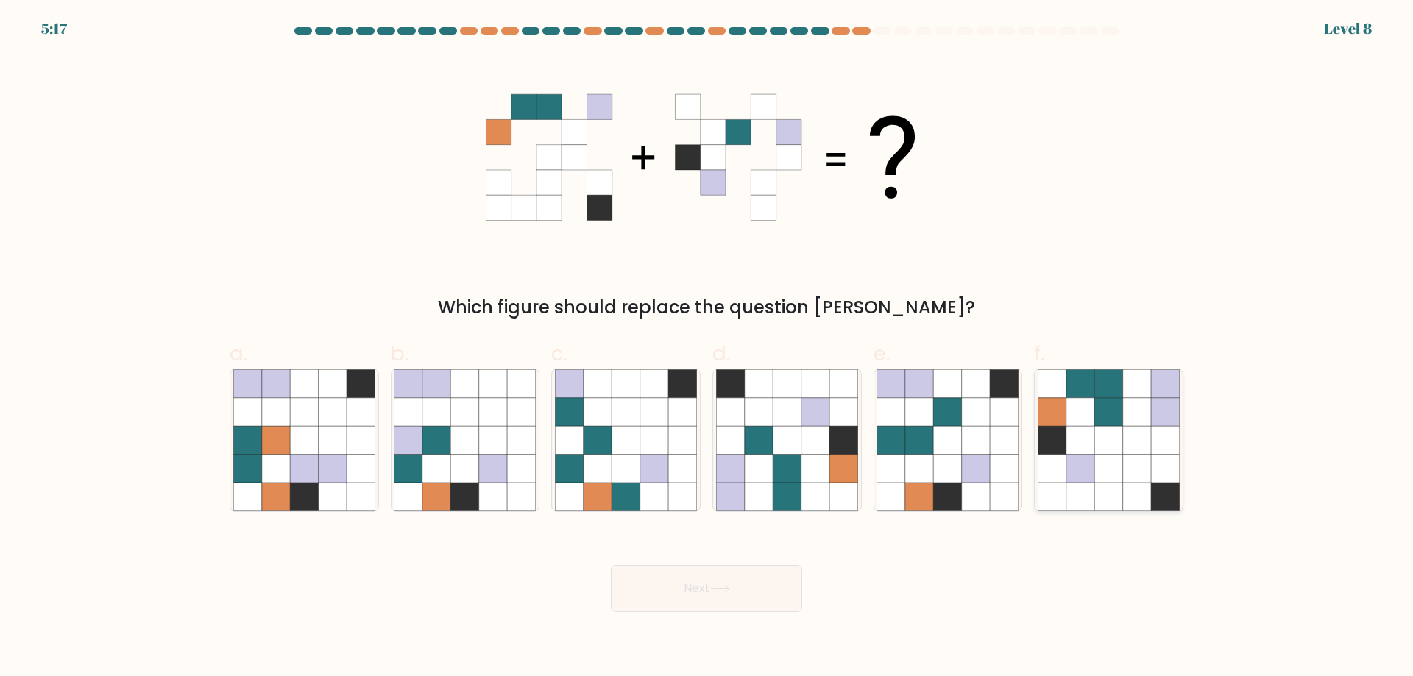
click at [1101, 446] on icon at bounding box center [1108, 440] width 28 height 28
click at [707, 348] on input "f." at bounding box center [706, 343] width 1 height 10
radio input "true"
click at [740, 590] on button "Next" at bounding box center [706, 588] width 191 height 47
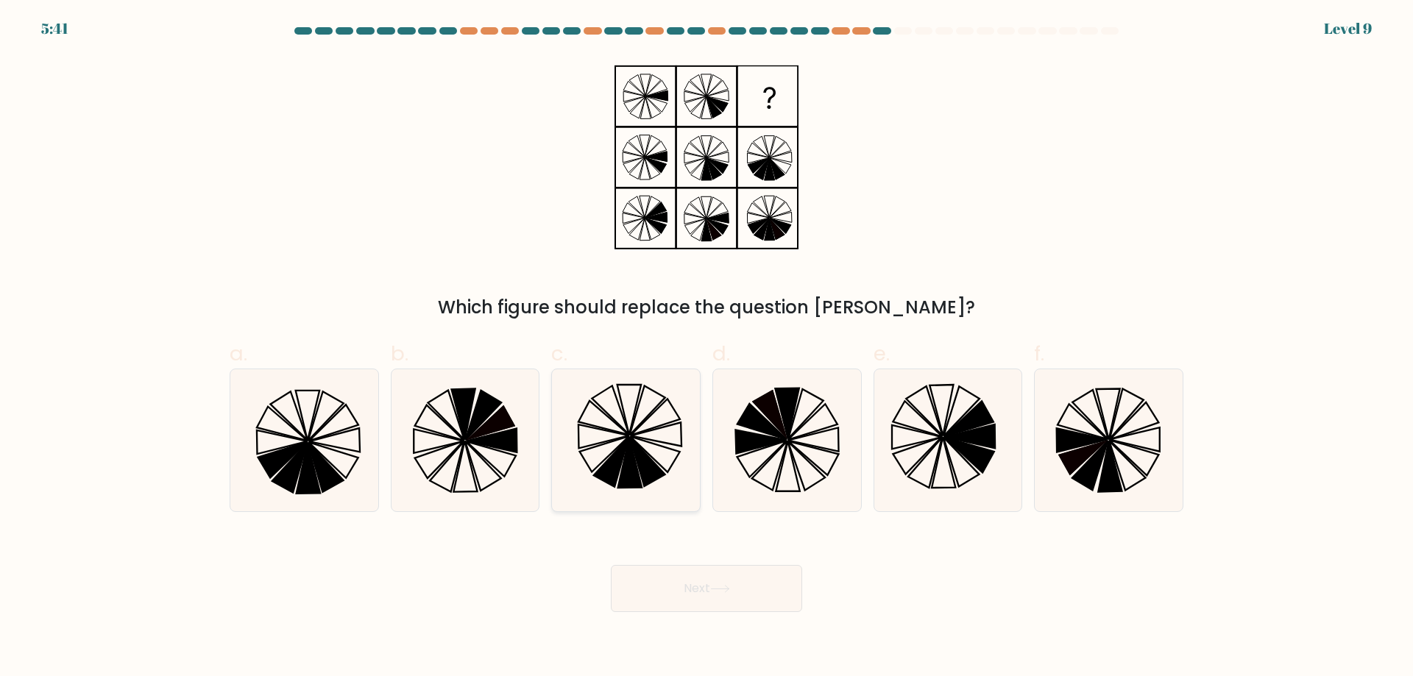
click at [632, 475] on icon at bounding box center [630, 463] width 24 height 50
click at [706, 348] on input "c." at bounding box center [706, 343] width 1 height 10
radio input "true"
click at [688, 593] on button "Next" at bounding box center [706, 588] width 191 height 47
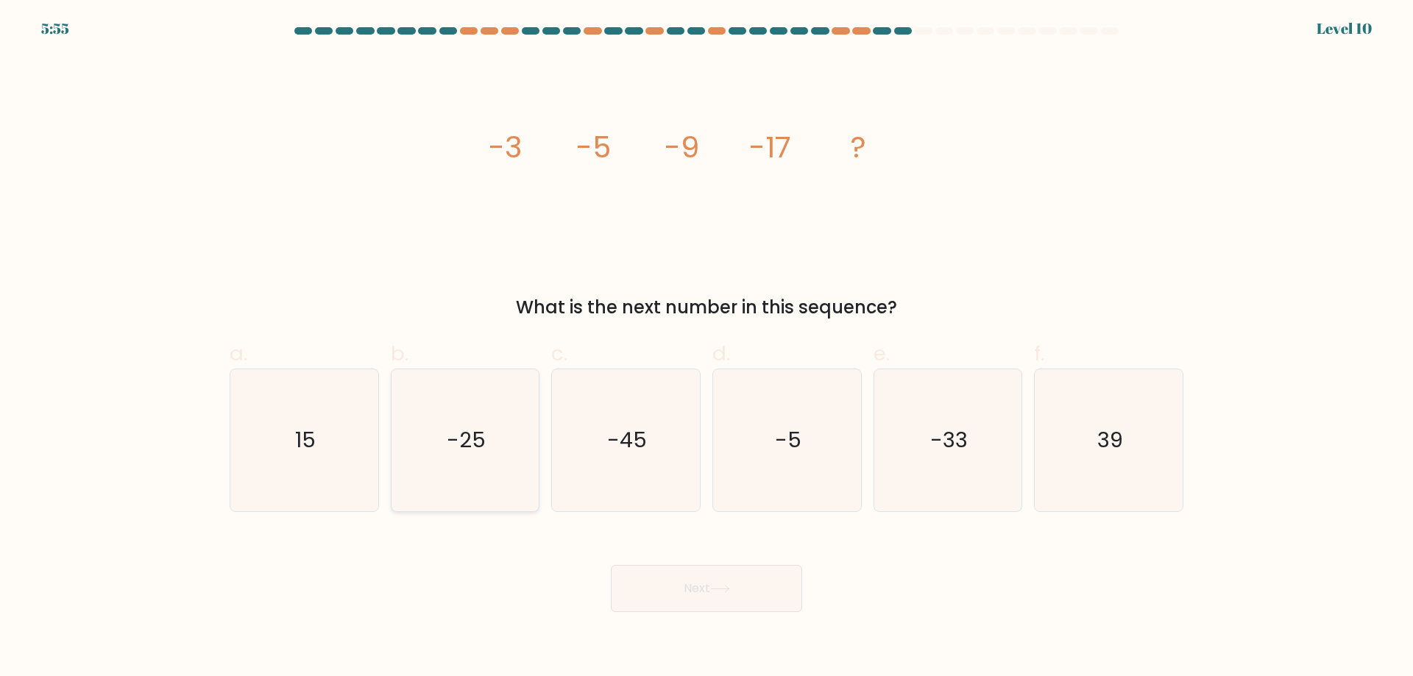
click at [458, 430] on text "-25" at bounding box center [466, 439] width 39 height 29
click at [706, 348] on input "b. -25" at bounding box center [706, 343] width 1 height 10
radio input "true"
click at [674, 587] on button "Next" at bounding box center [706, 588] width 191 height 47
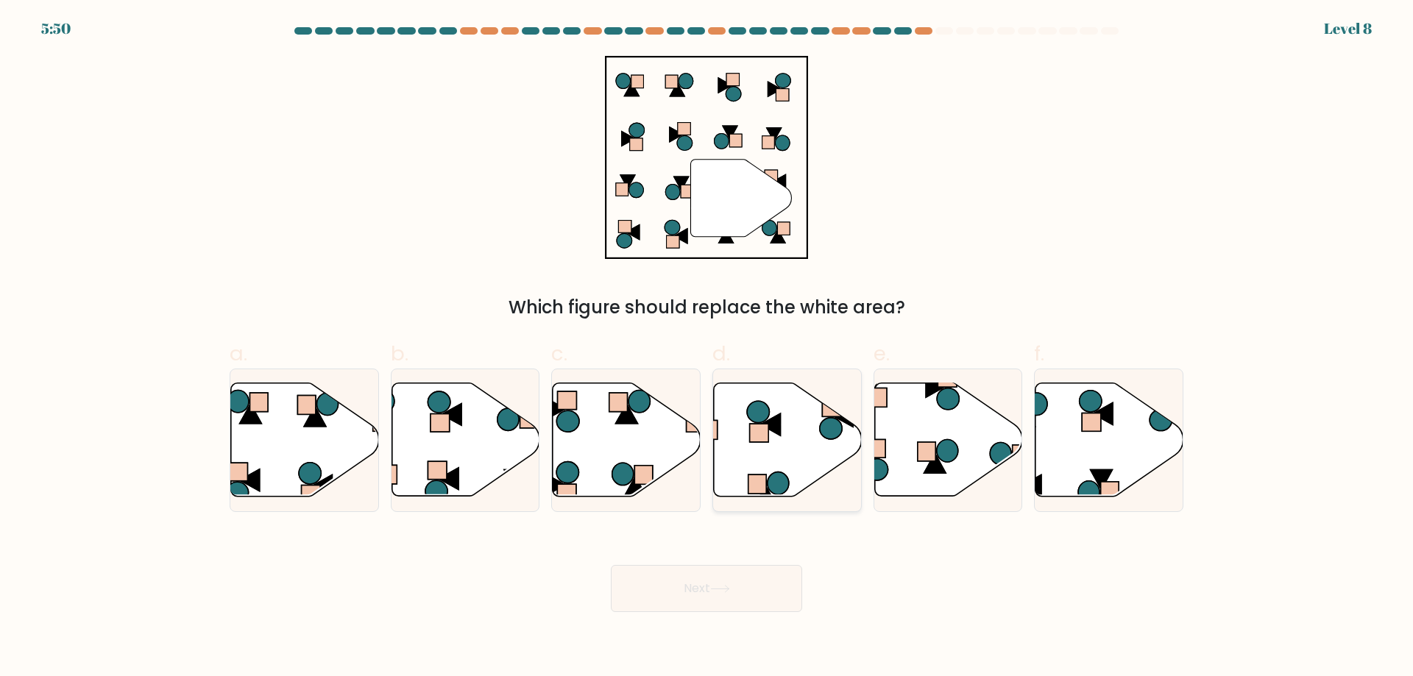
click at [775, 438] on icon at bounding box center [788, 439] width 148 height 113
click at [707, 348] on input "d." at bounding box center [706, 343] width 1 height 10
radio input "true"
click at [703, 599] on button "Next" at bounding box center [706, 588] width 191 height 47
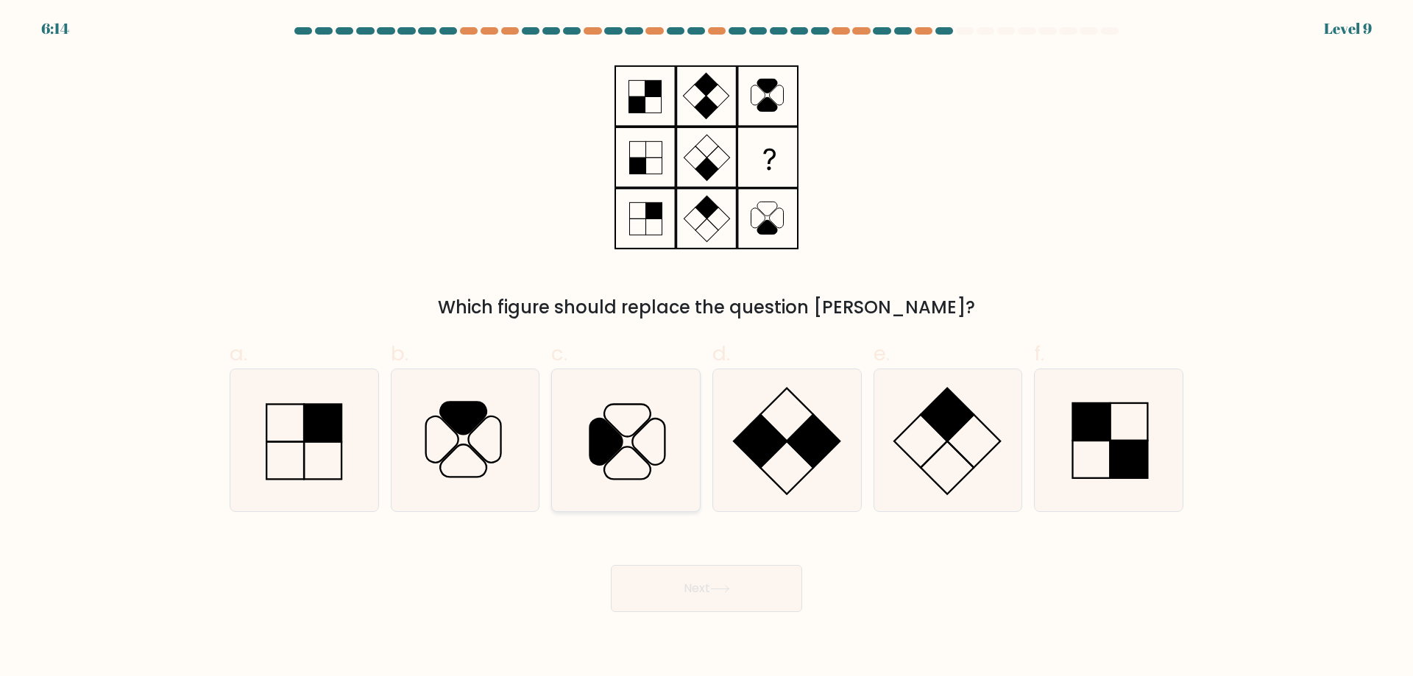
click at [613, 471] on icon at bounding box center [626, 440] width 142 height 142
click at [706, 348] on input "c." at bounding box center [706, 343] width 1 height 10
radio input "true"
click at [698, 601] on button "Next" at bounding box center [706, 588] width 191 height 47
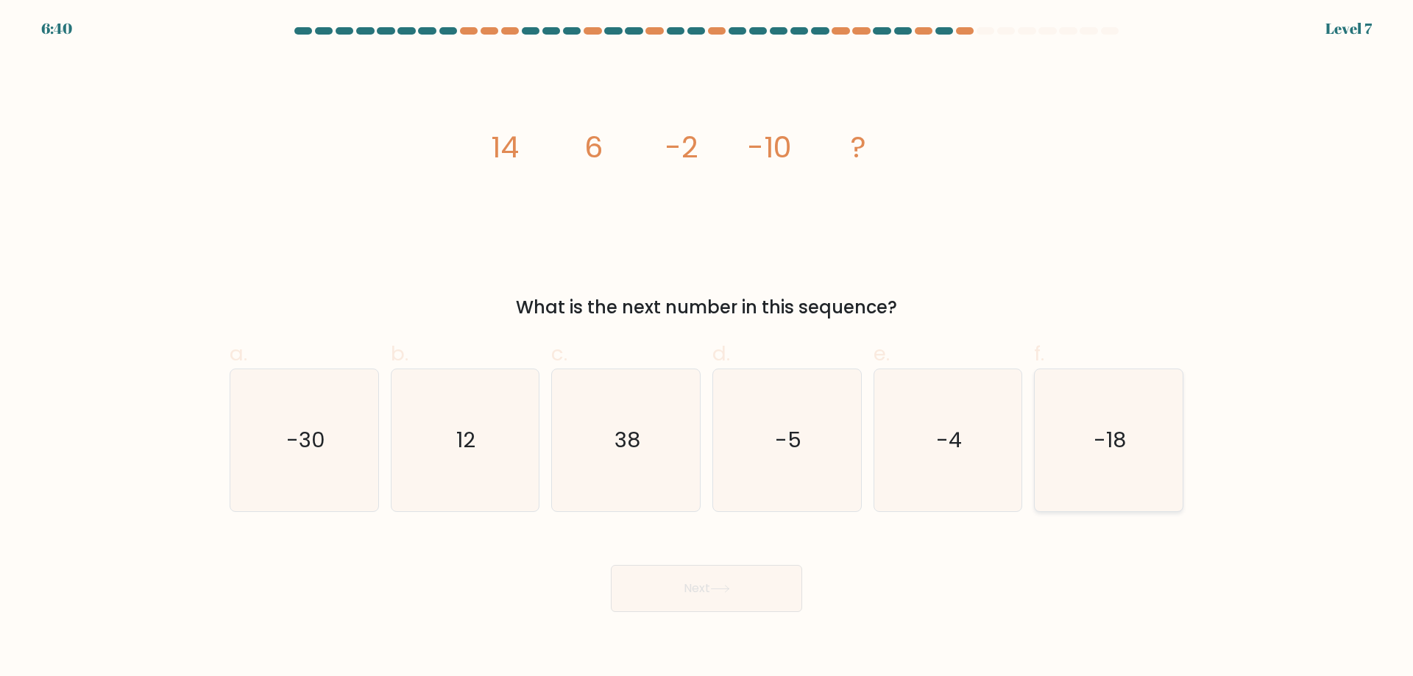
click at [1134, 480] on icon "-18" at bounding box center [1109, 440] width 142 height 142
click at [707, 348] on input "f. -18" at bounding box center [706, 343] width 1 height 10
radio input "true"
click at [737, 587] on button "Next" at bounding box center [706, 588] width 191 height 47
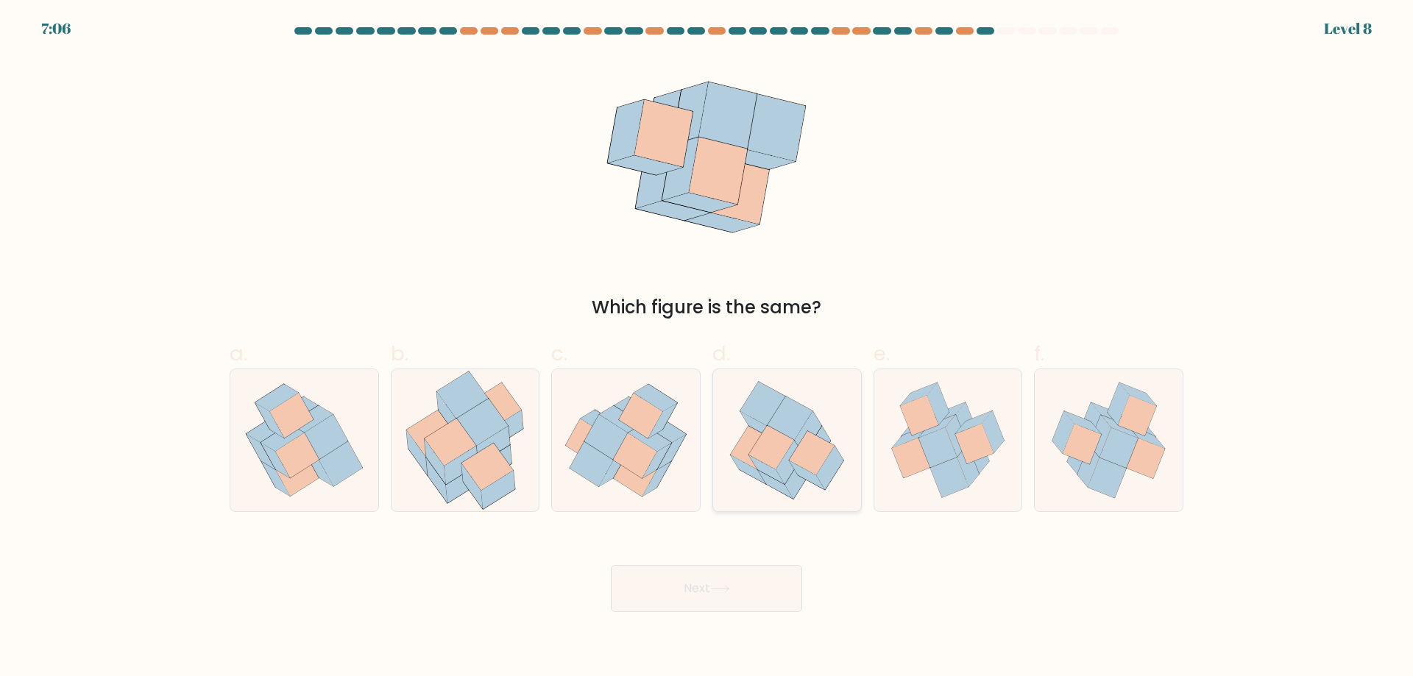
click at [817, 482] on icon at bounding box center [806, 475] width 35 height 29
click at [707, 348] on input "d." at bounding box center [706, 343] width 1 height 10
radio input "true"
click at [726, 595] on button "Next" at bounding box center [706, 588] width 191 height 47
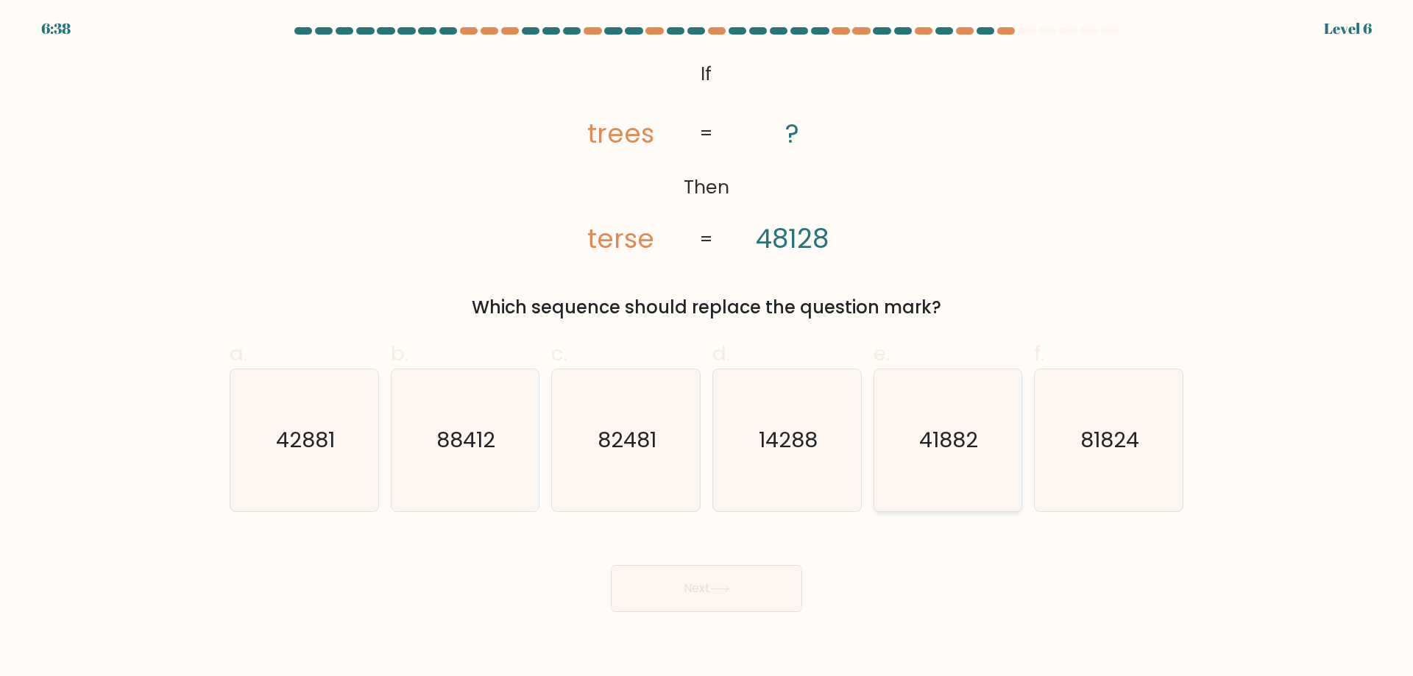
click at [946, 441] on text "41882" at bounding box center [949, 439] width 59 height 29
click at [707, 348] on input "e. 41882" at bounding box center [706, 343] width 1 height 10
radio input "true"
click at [710, 586] on button "Next" at bounding box center [706, 588] width 191 height 47
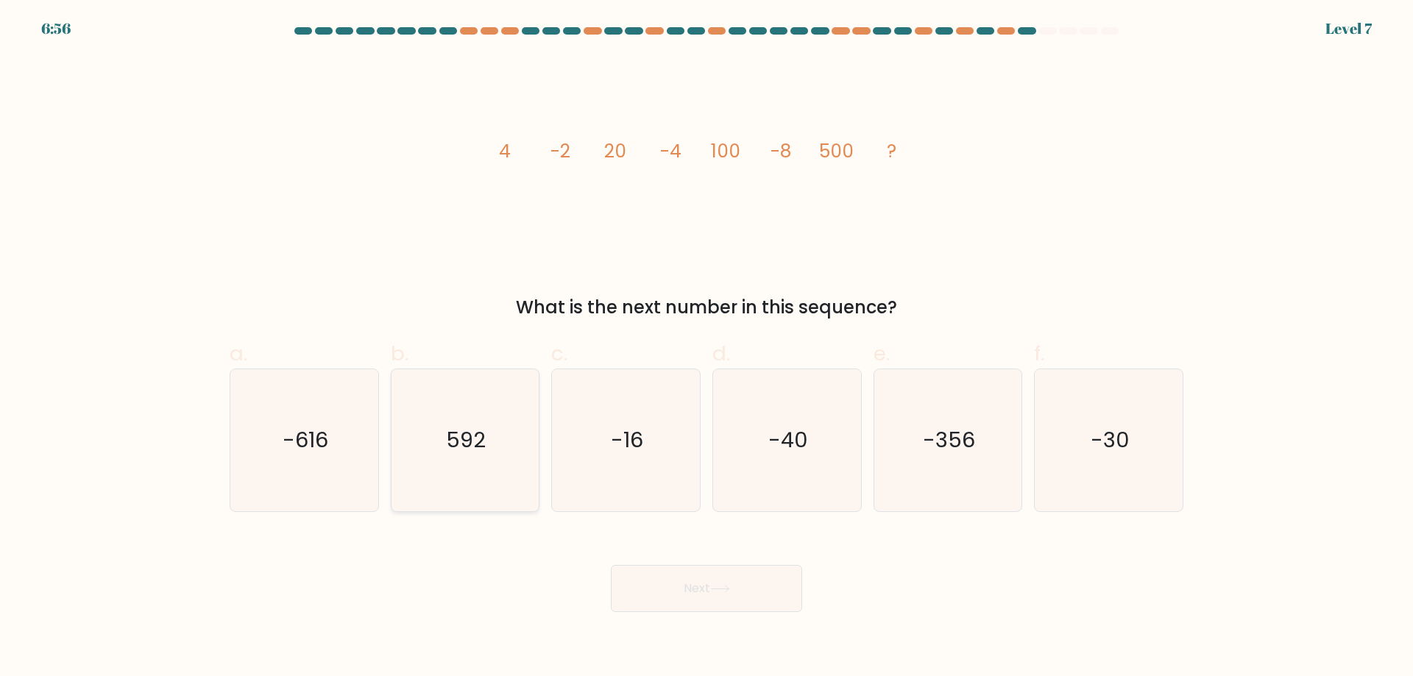
click at [491, 448] on icon "592" at bounding box center [465, 440] width 142 height 142
click at [706, 348] on input "b. 592" at bounding box center [706, 343] width 1 height 10
radio input "true"
click at [681, 594] on button "Next" at bounding box center [706, 588] width 191 height 47
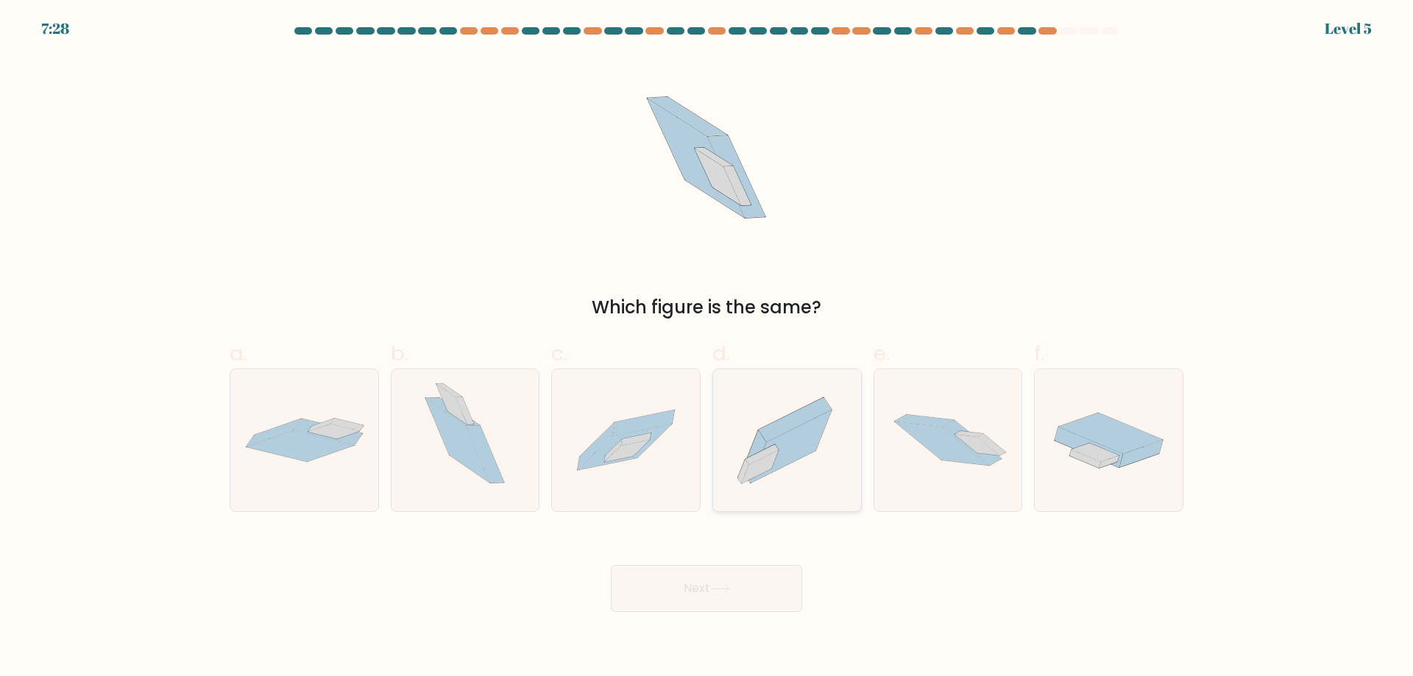
click at [774, 450] on icon at bounding box center [761, 454] width 33 height 21
click at [707, 348] on input "d." at bounding box center [706, 343] width 1 height 10
radio input "true"
click at [694, 588] on button "Next" at bounding box center [706, 588] width 191 height 47
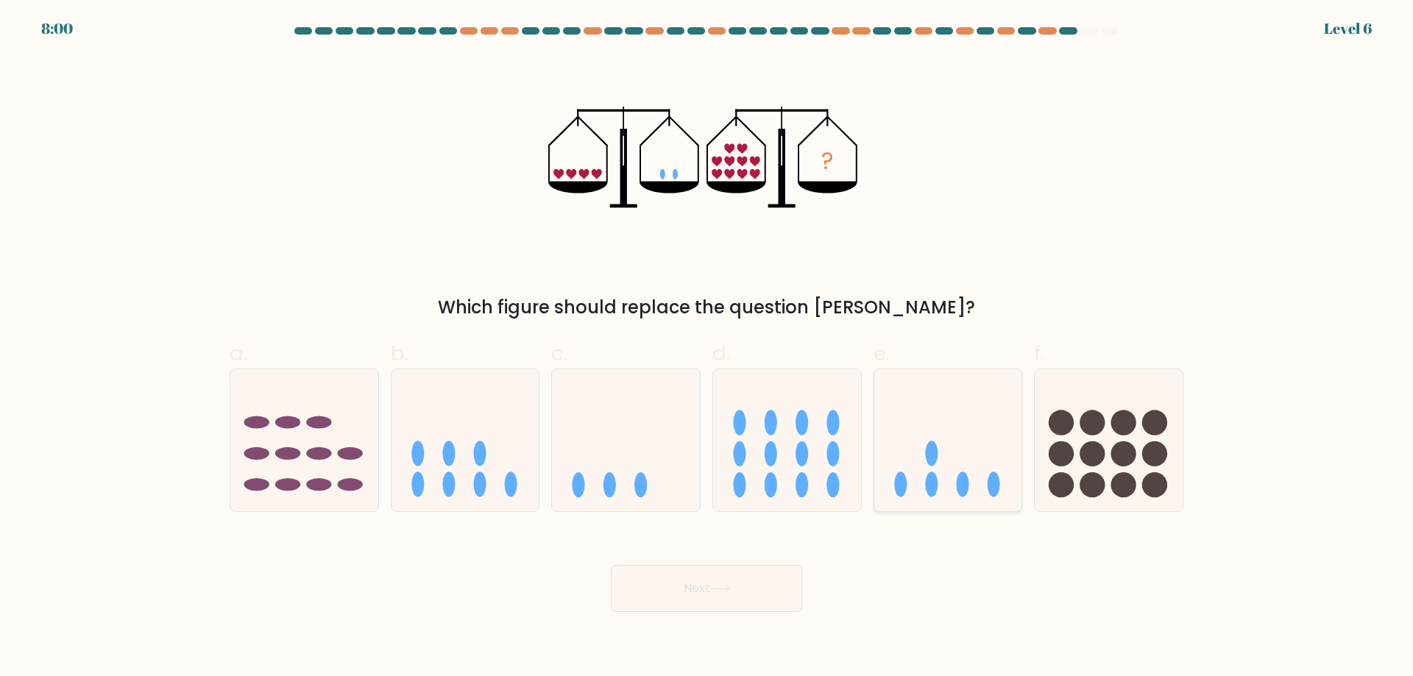
click at [954, 480] on icon at bounding box center [948, 440] width 148 height 122
click at [707, 348] on input "e." at bounding box center [706, 343] width 1 height 10
radio input "true"
click at [701, 594] on button "Next" at bounding box center [706, 588] width 191 height 47
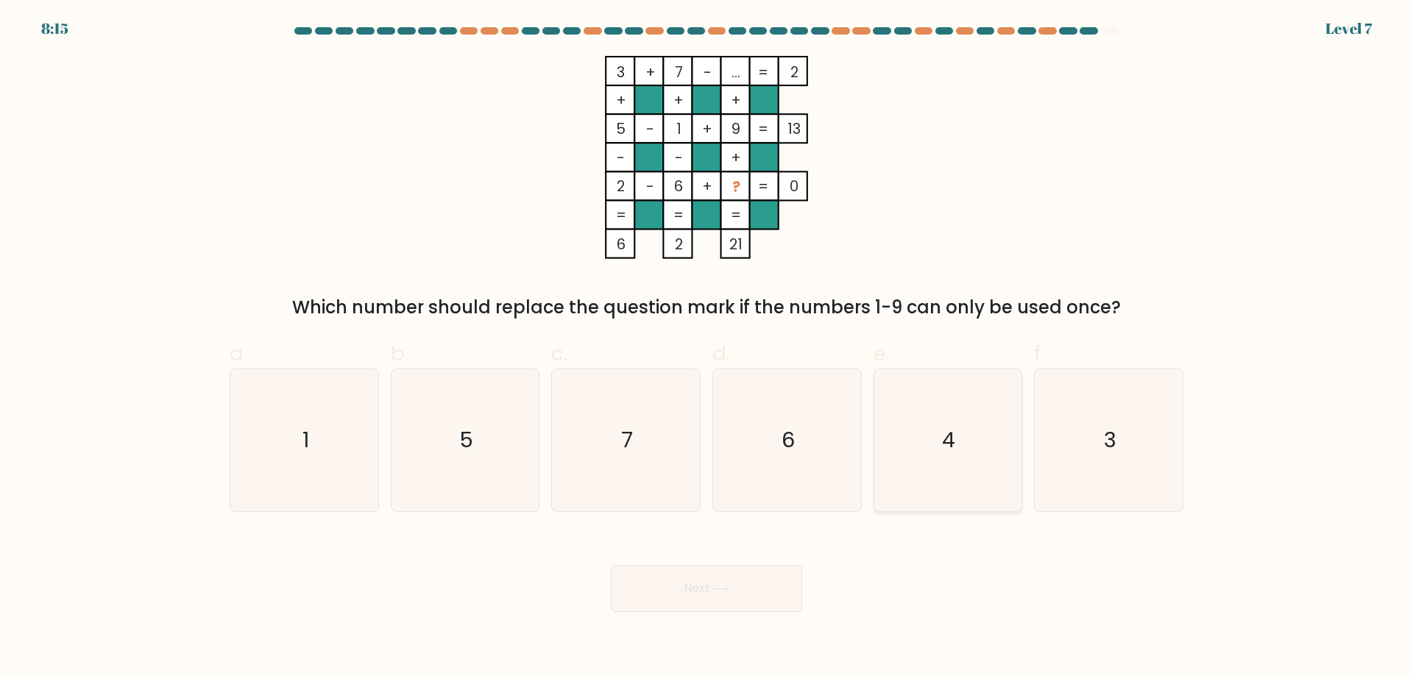
click at [940, 451] on icon "4" at bounding box center [947, 440] width 142 height 142
click at [707, 348] on input "e. 4" at bounding box center [706, 343] width 1 height 10
radio input "true"
click at [697, 595] on button "Next" at bounding box center [706, 588] width 191 height 47
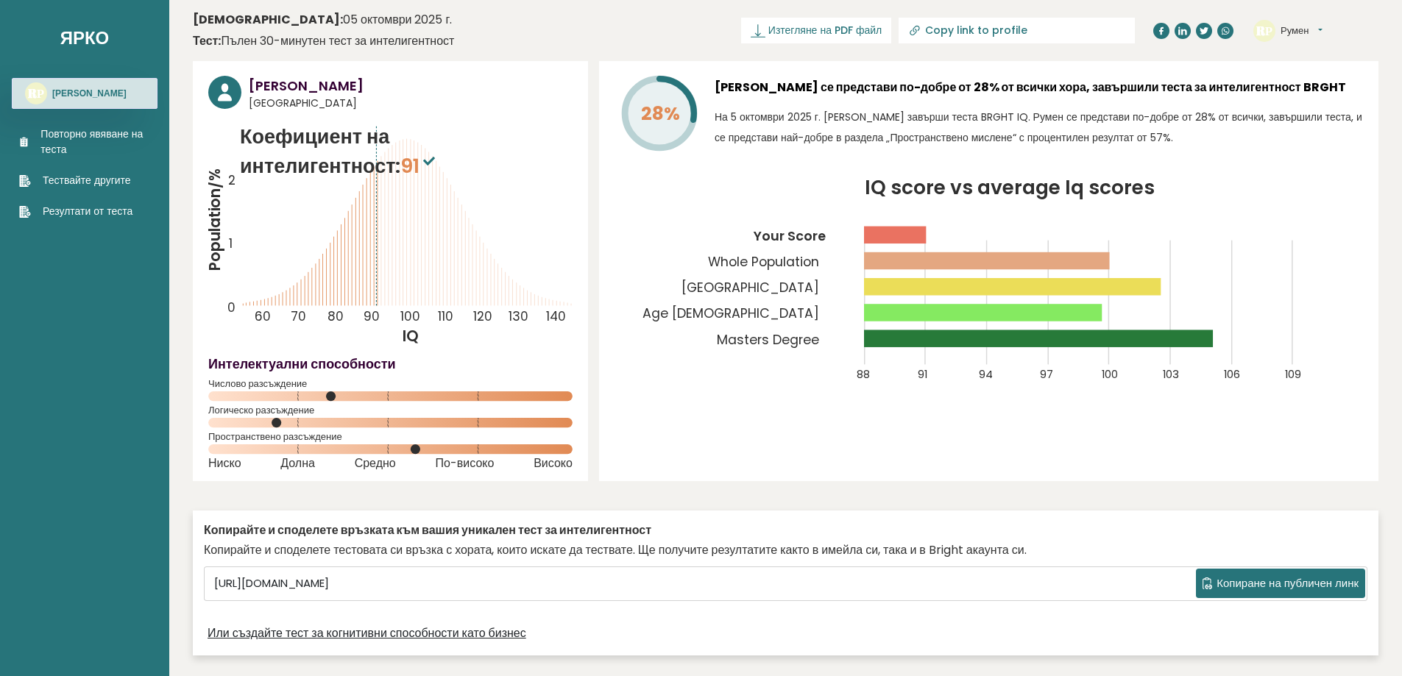
click at [1339, 68] on div "28% Румен Радев се представи по-добре от 28% от всички хора, завършили теста за…" at bounding box center [988, 271] width 779 height 420
click at [1322, 29] on button "Румен" at bounding box center [1301, 31] width 42 height 15
click at [873, 26] on font "Изтегляне на PDF файл" at bounding box center [824, 30] width 113 height 15
click at [818, 30] on font "Вашият PDF файл е изтеглен..." at bounding box center [807, 30] width 147 height 15
